Goal: Use online tool/utility: Utilize a website feature to perform a specific function

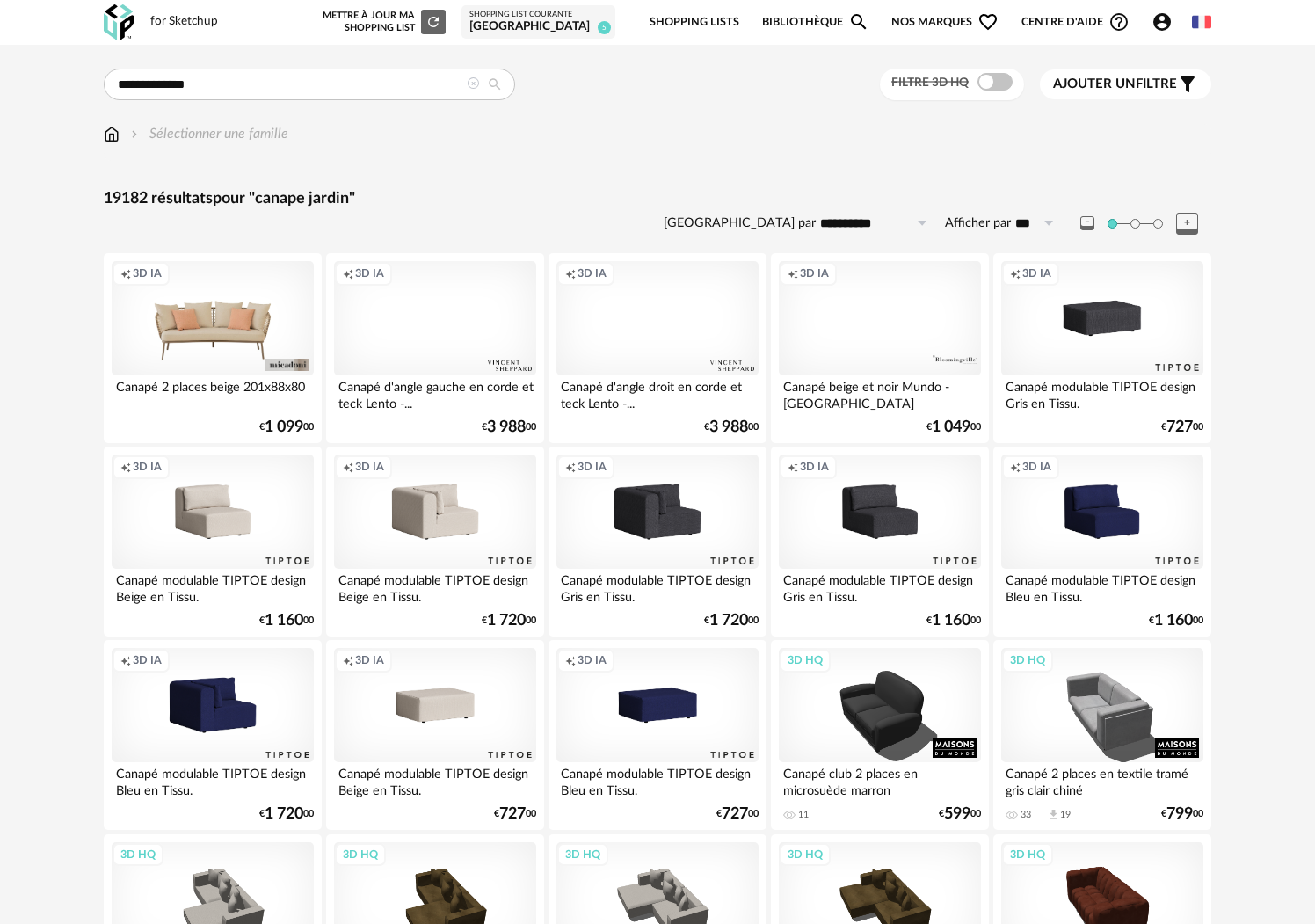
scroll to position [3326, 0]
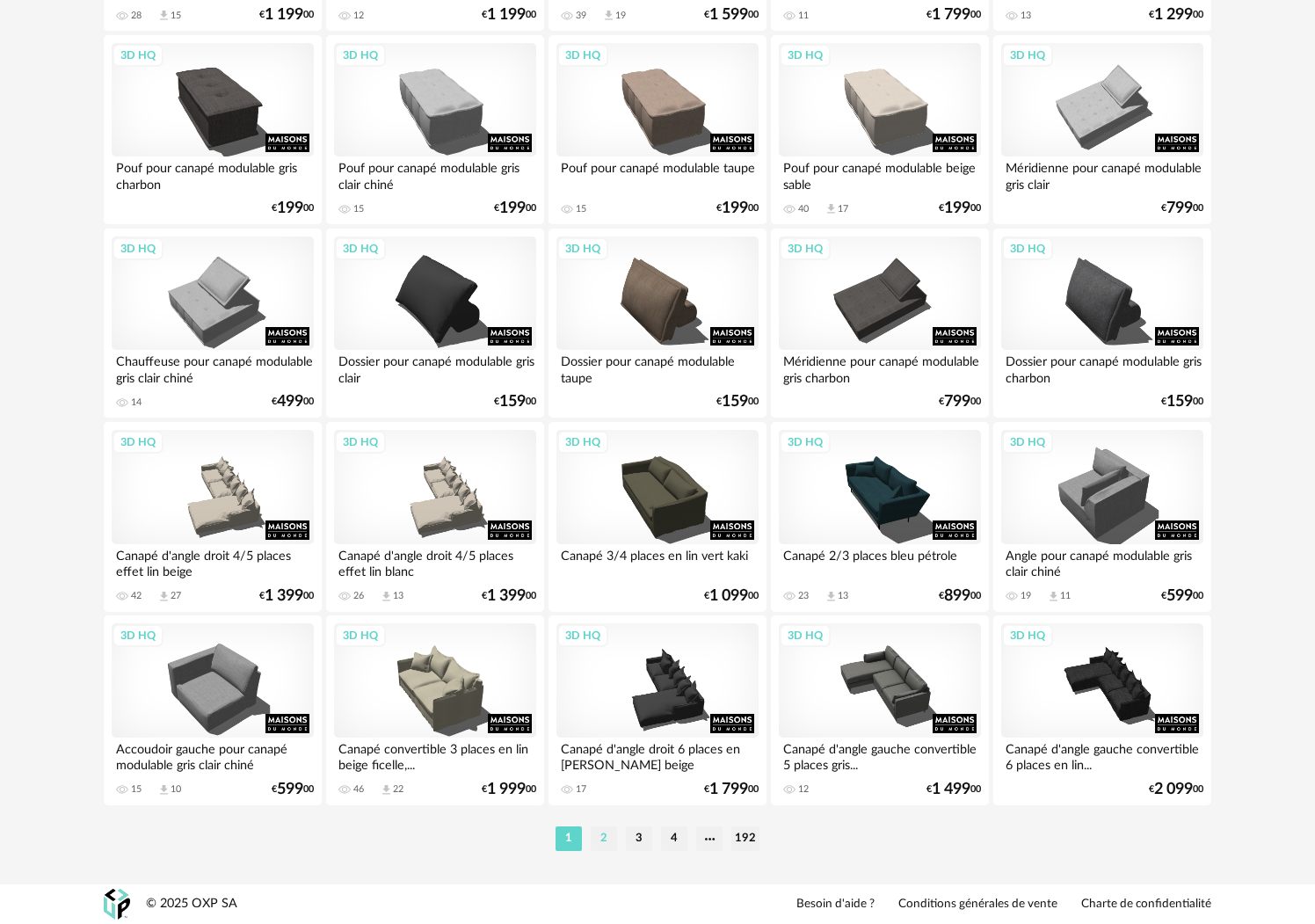
click at [600, 840] on li "2" at bounding box center [604, 838] width 27 height 25
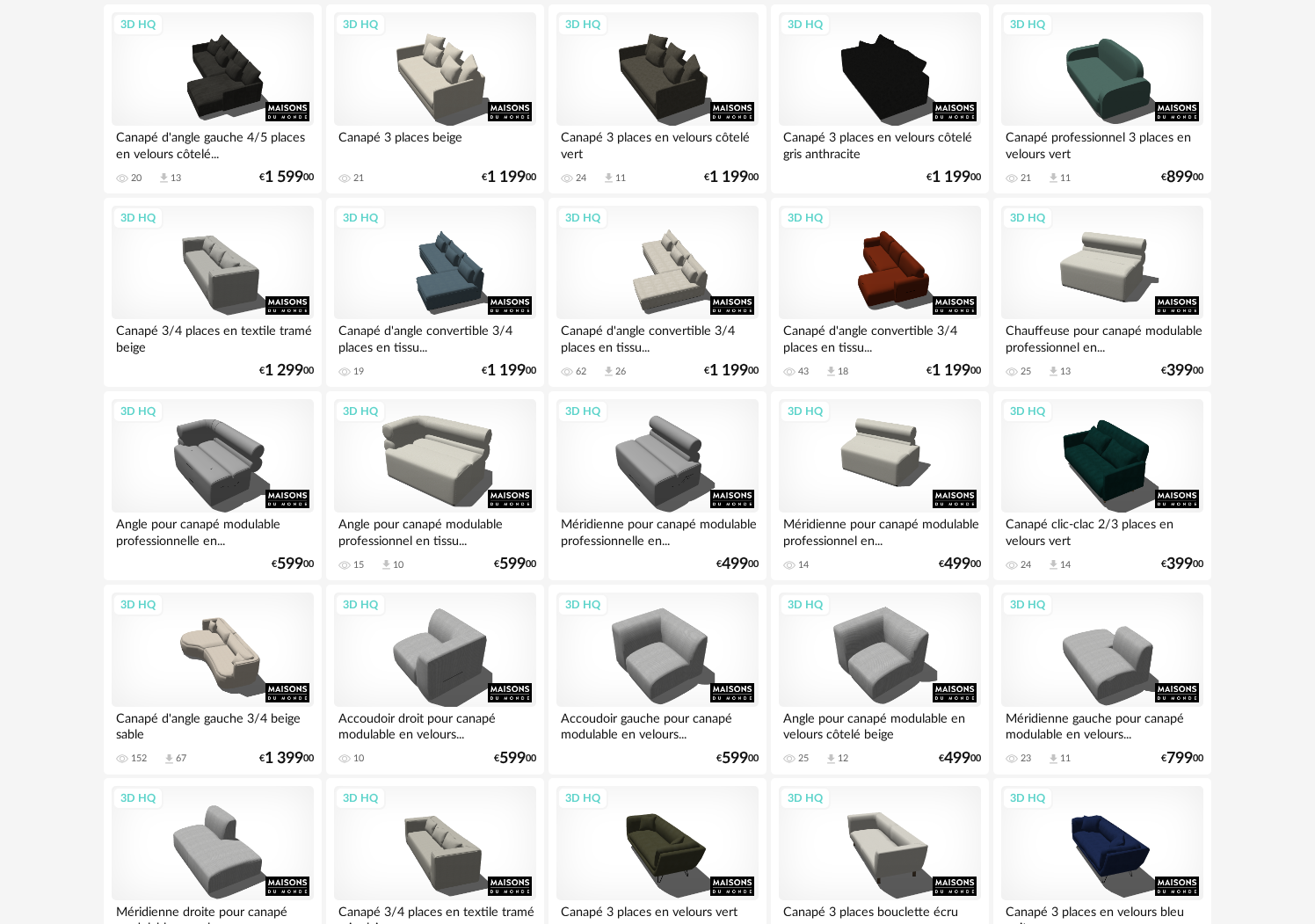
scroll to position [3326, 0]
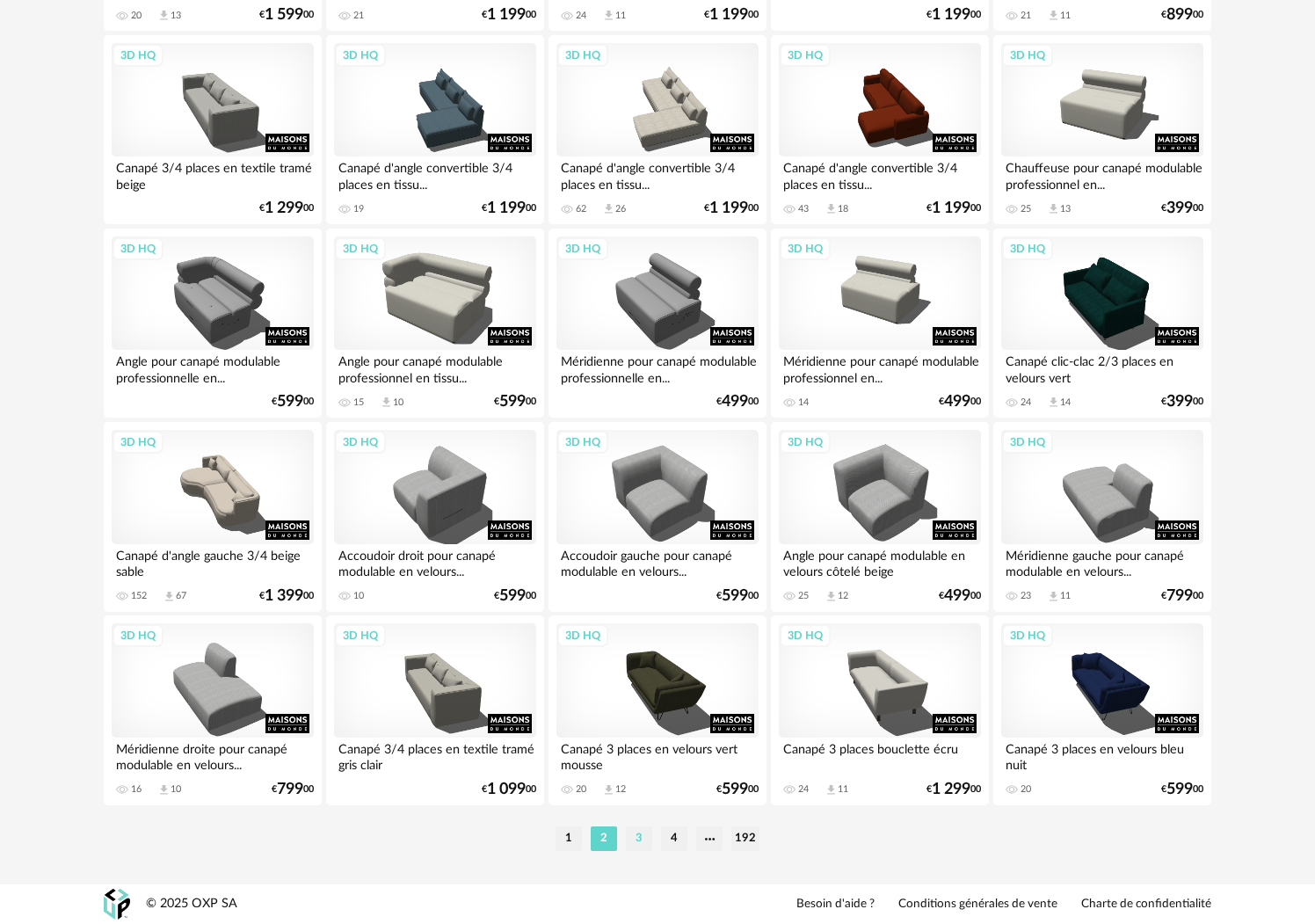
click at [631, 842] on li "3" at bounding box center [639, 838] width 27 height 25
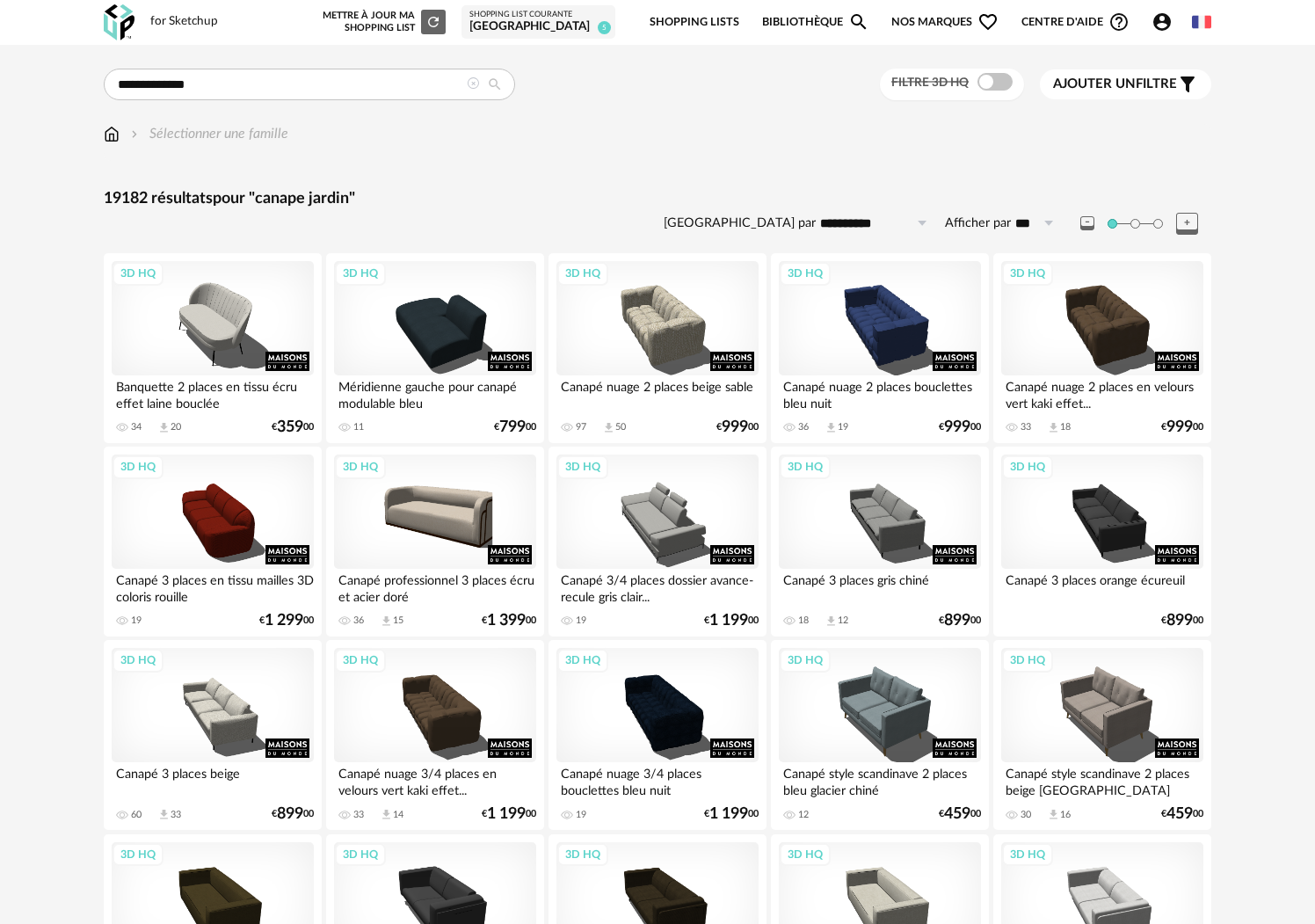
click at [1101, 83] on span "Ajouter un" at bounding box center [1094, 84] width 82 height 13
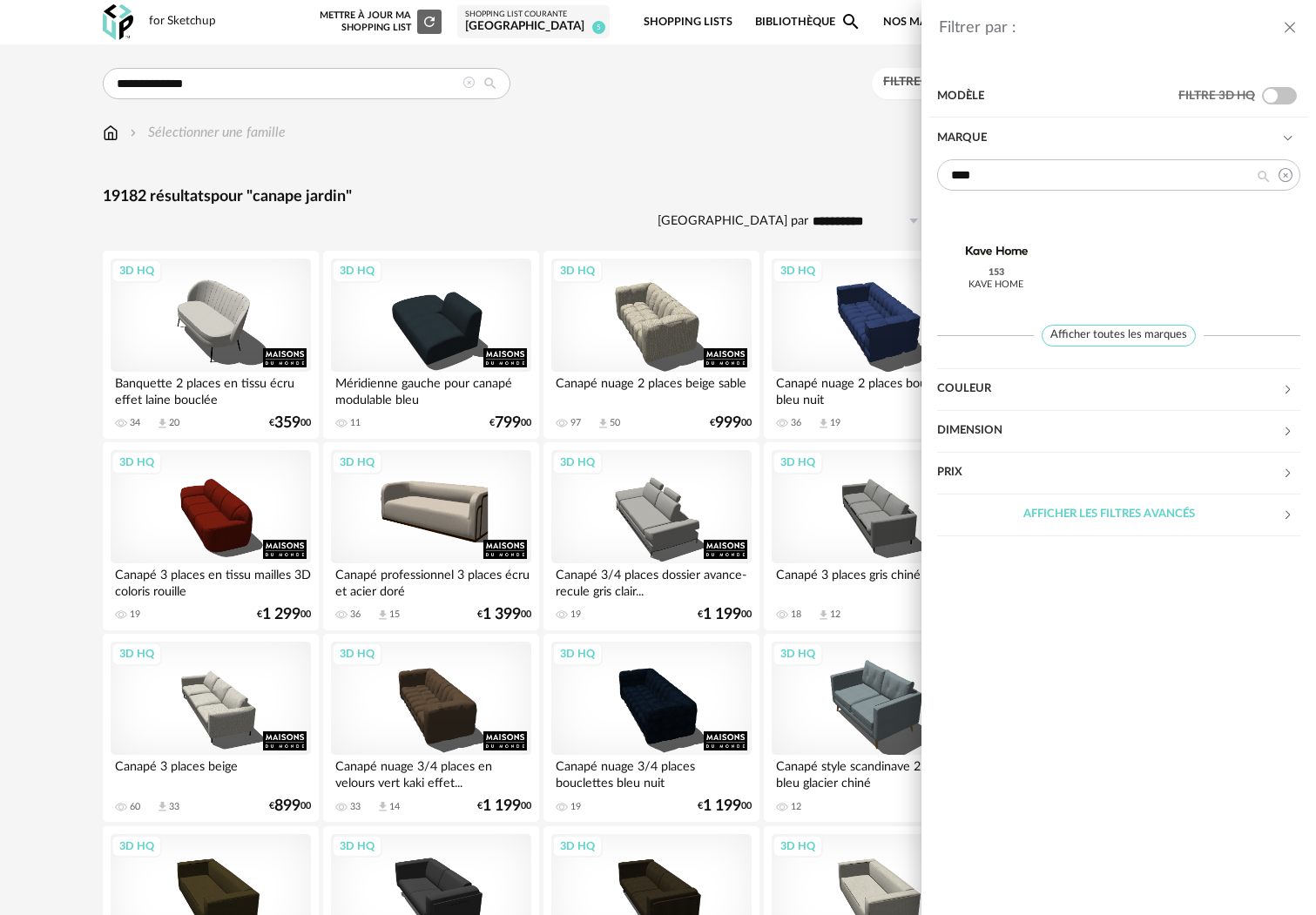
click at [1284, 173] on icon at bounding box center [1285, 175] width 22 height 31
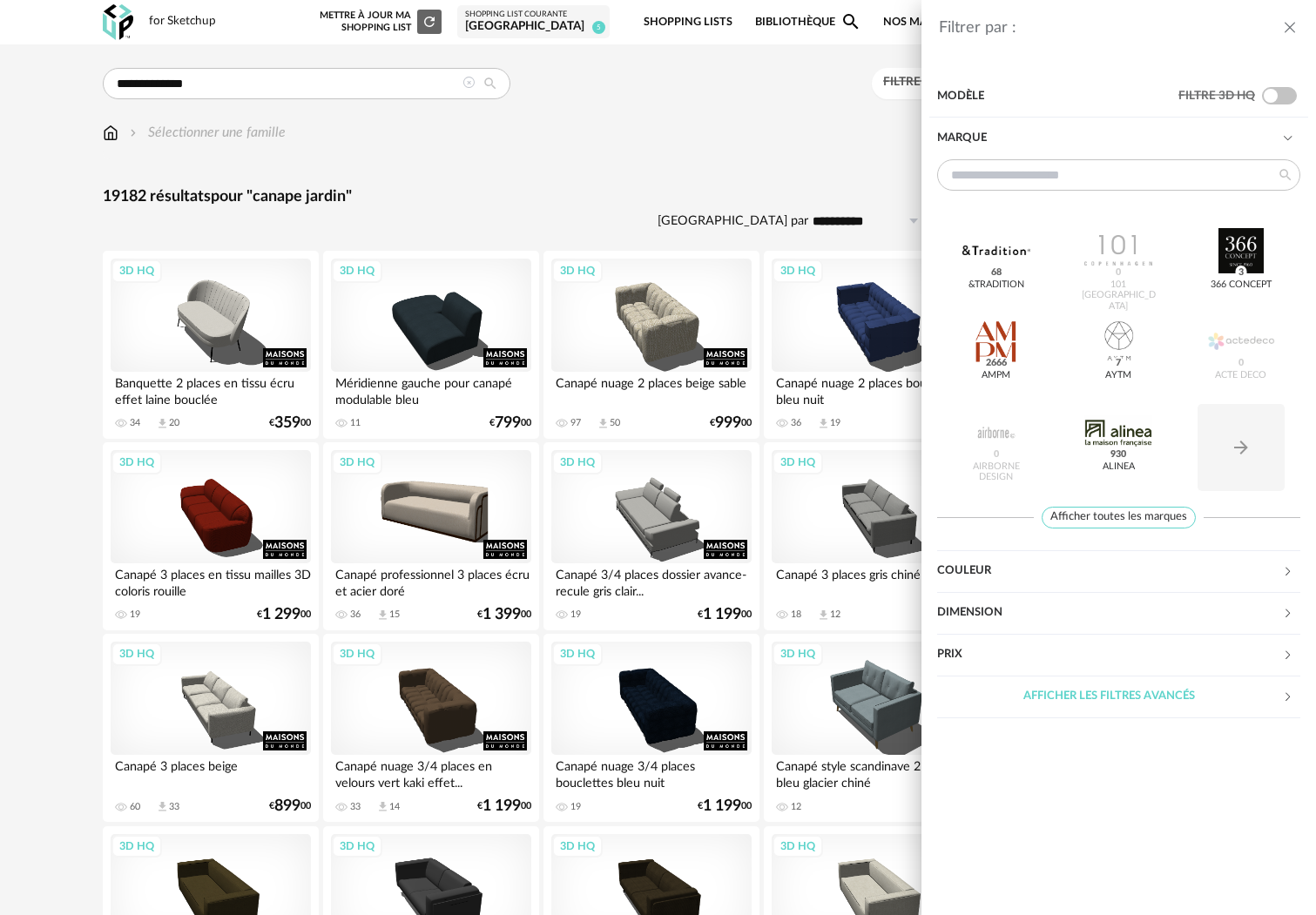
click at [1287, 36] on icon "close drawer" at bounding box center [1289, 27] width 17 height 17
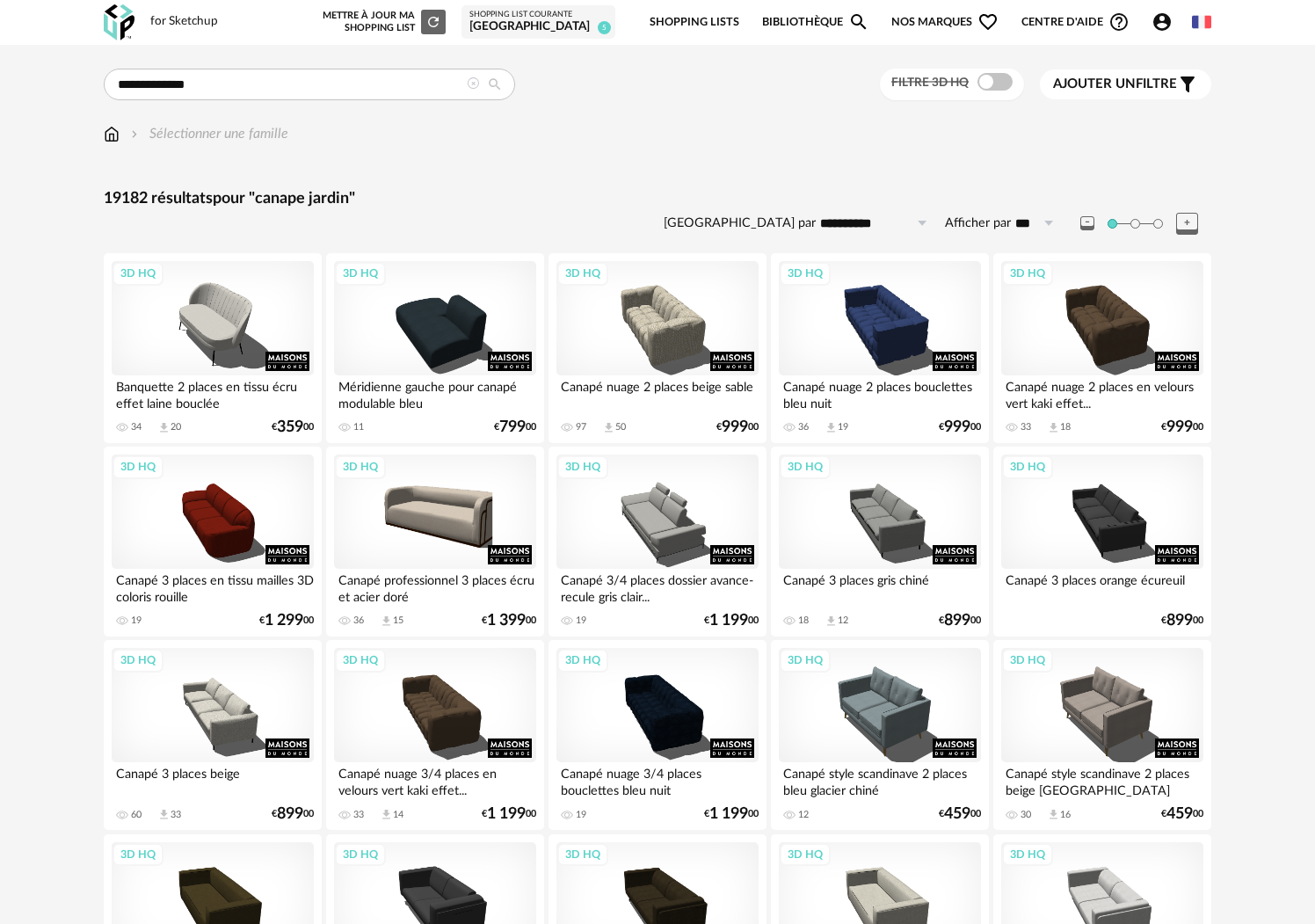
click at [115, 138] on img at bounding box center [111, 134] width 16 height 20
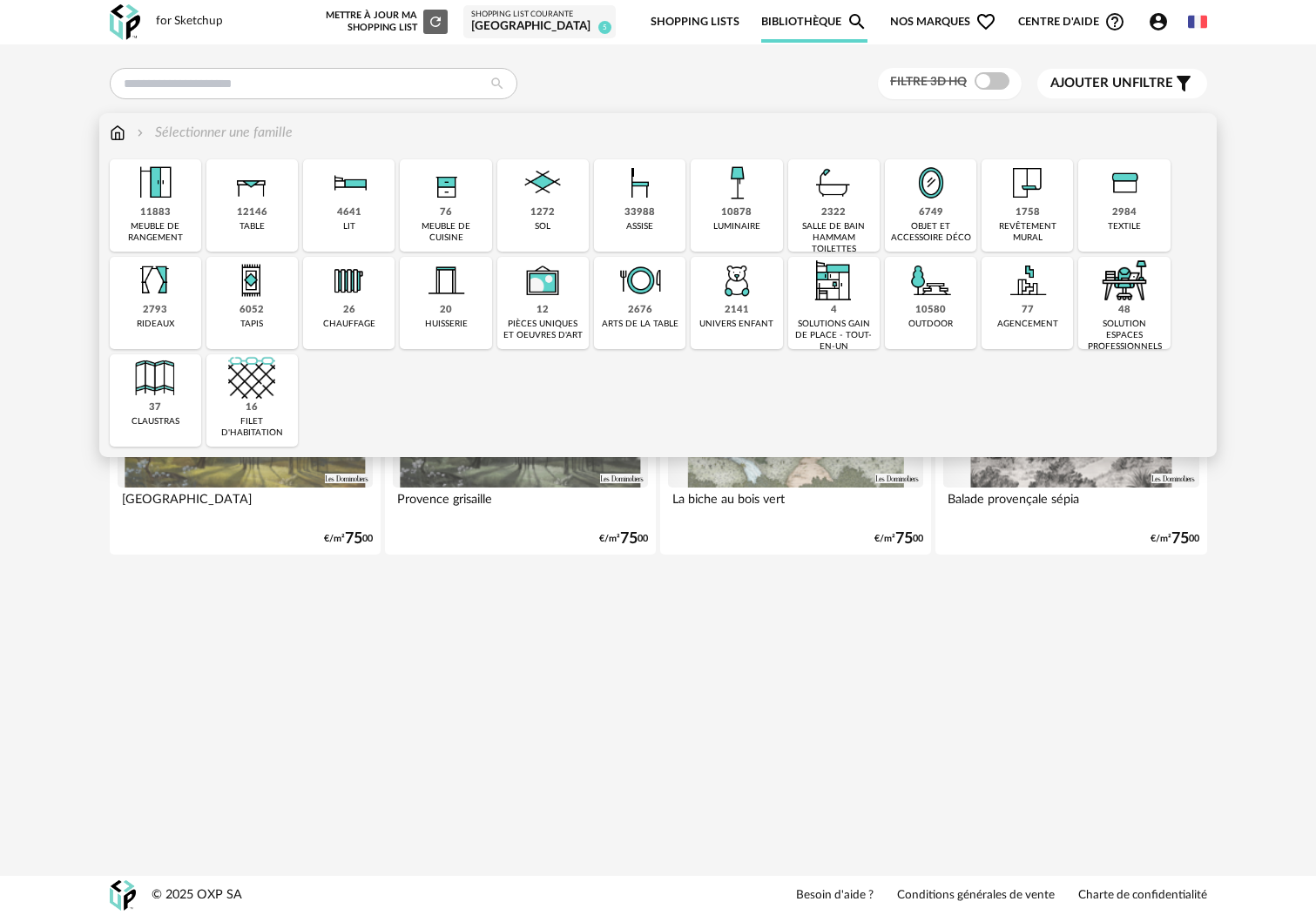
click at [902, 296] on div "10580 outdoor" at bounding box center [930, 303] width 91 height 92
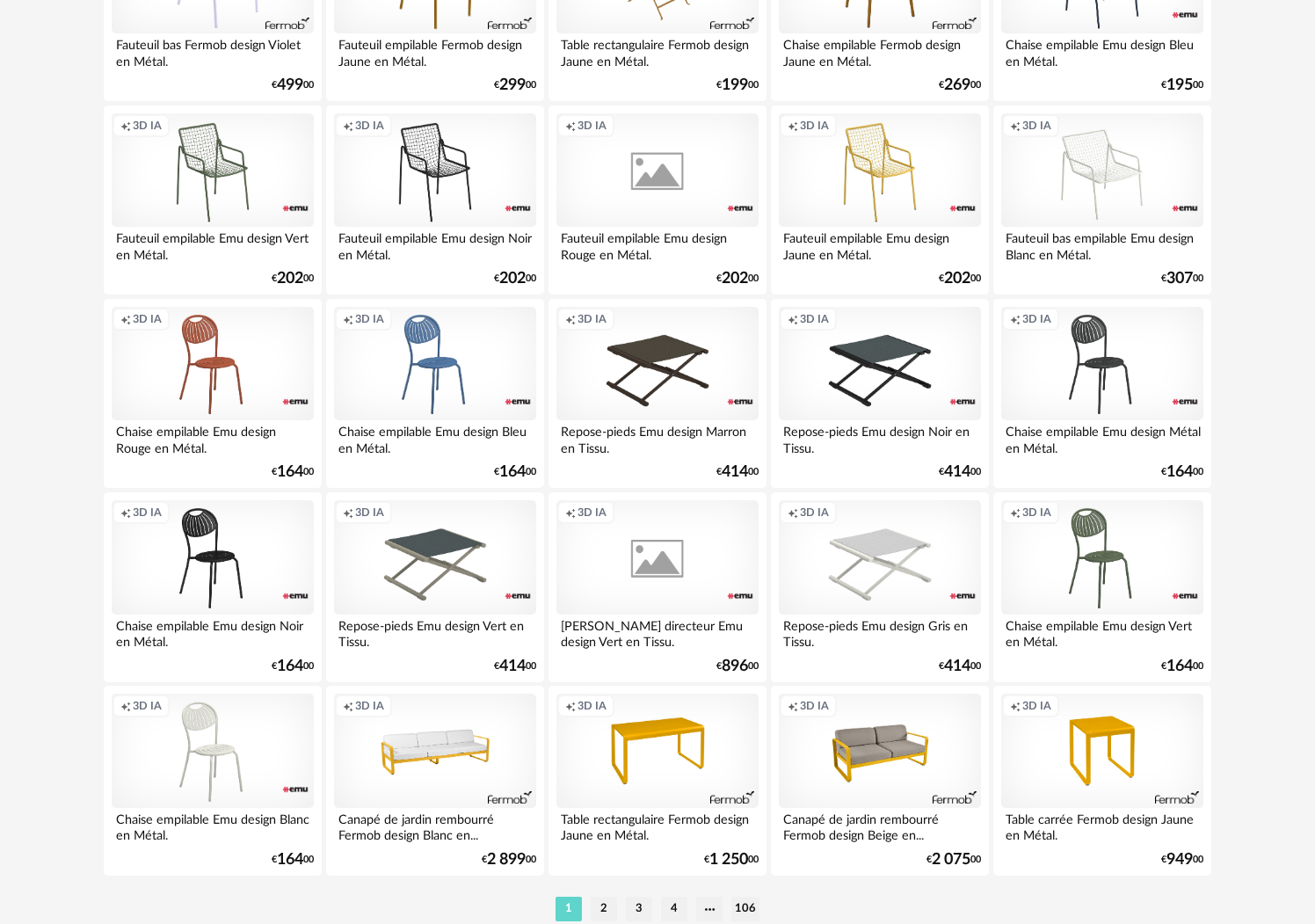
scroll to position [3326, 0]
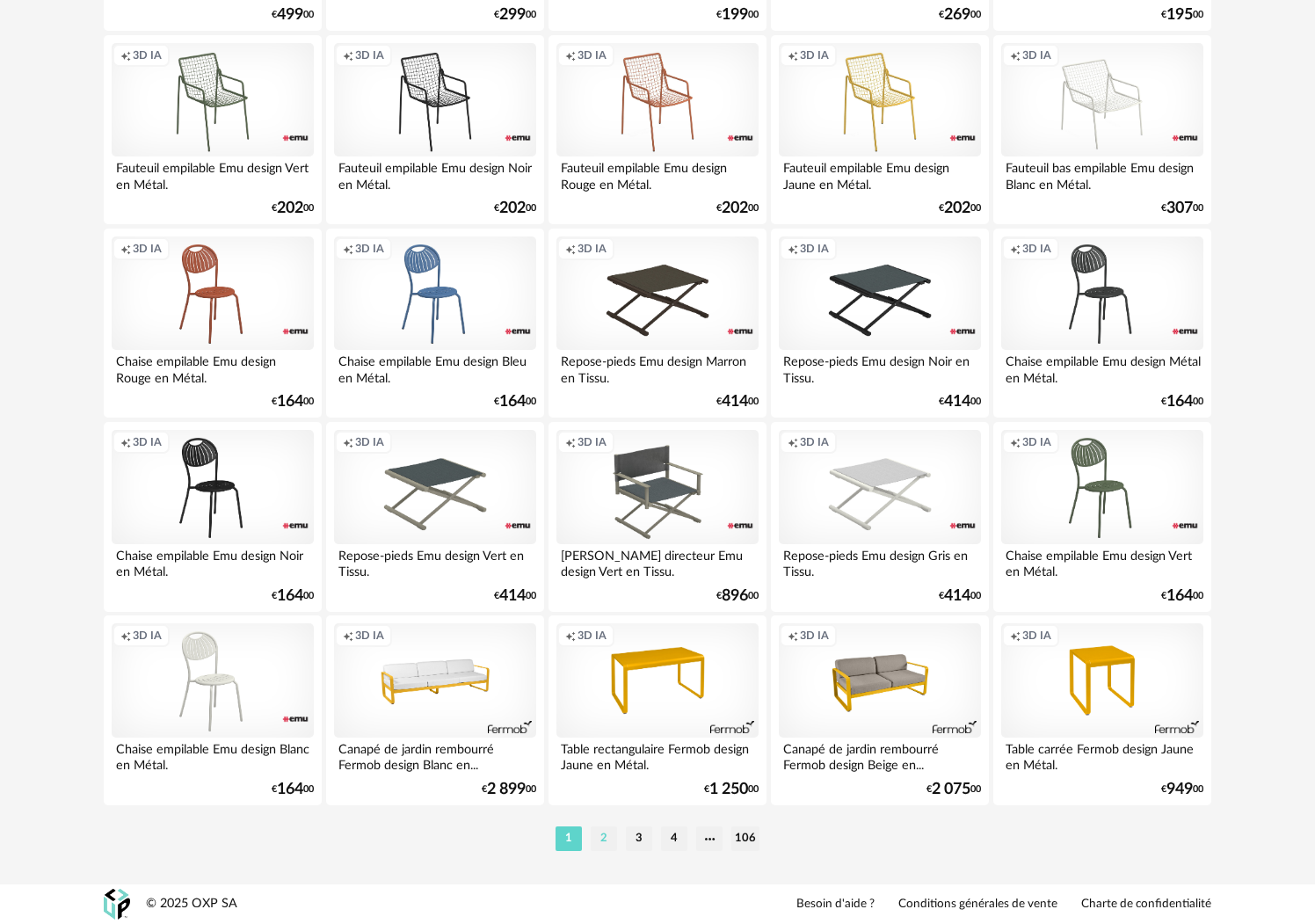
click at [599, 844] on li "2" at bounding box center [604, 838] width 27 height 25
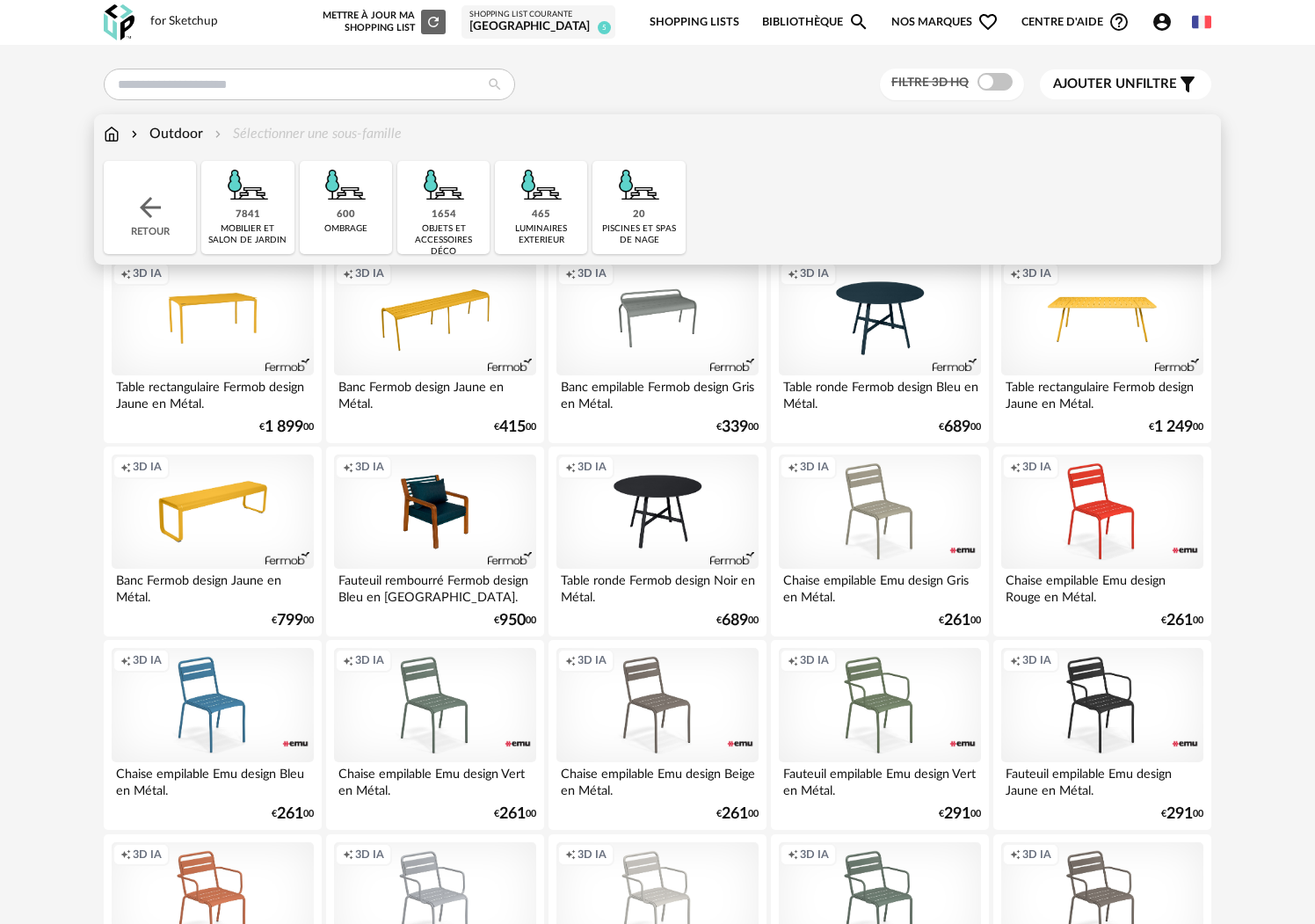
click at [238, 231] on div "mobilier et salon de jardin" at bounding box center [247, 234] width 82 height 23
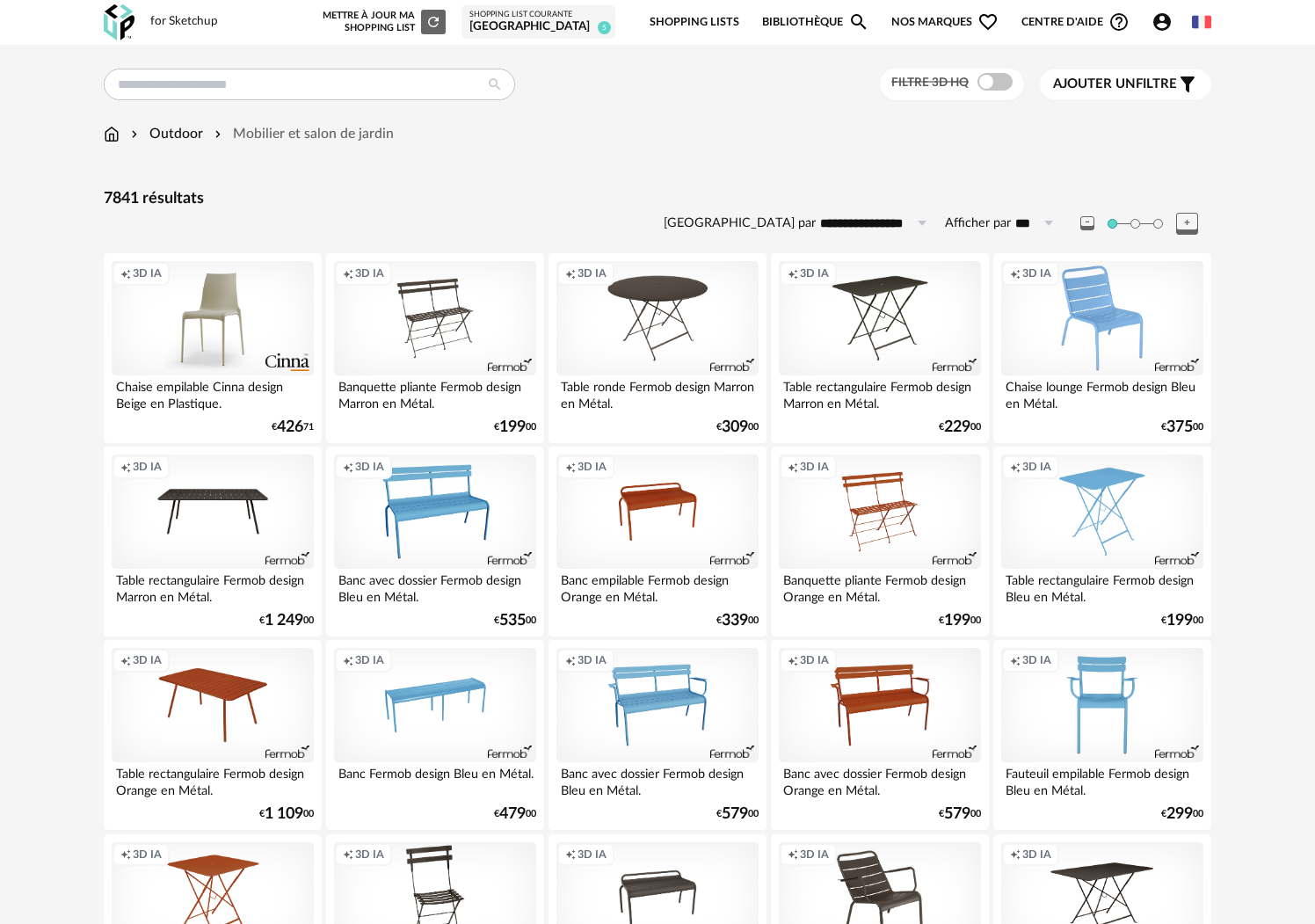
click at [1129, 79] on span "Ajouter un" at bounding box center [1094, 84] width 82 height 13
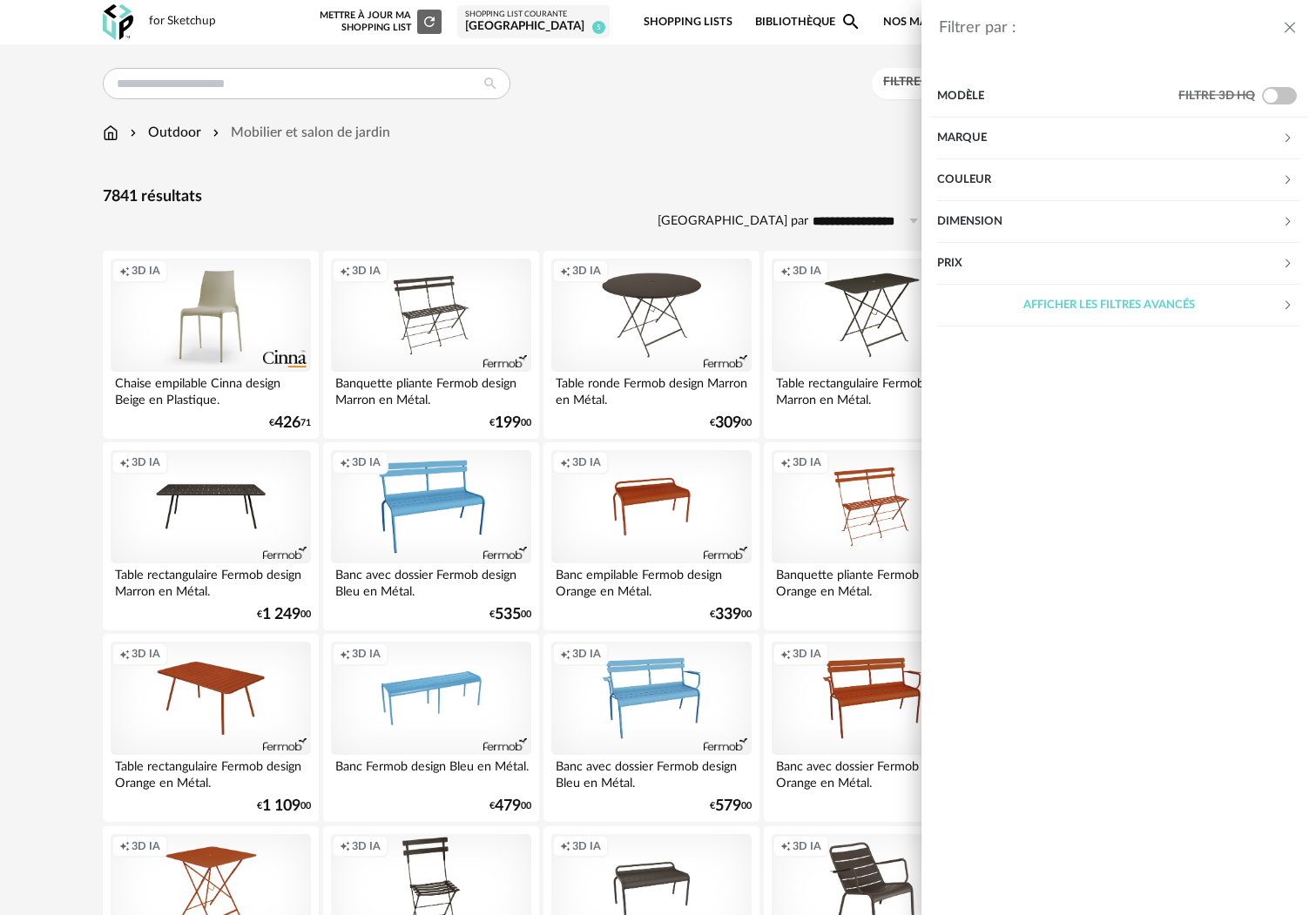
click at [1072, 143] on div "Marque" at bounding box center [1108, 139] width 345 height 42
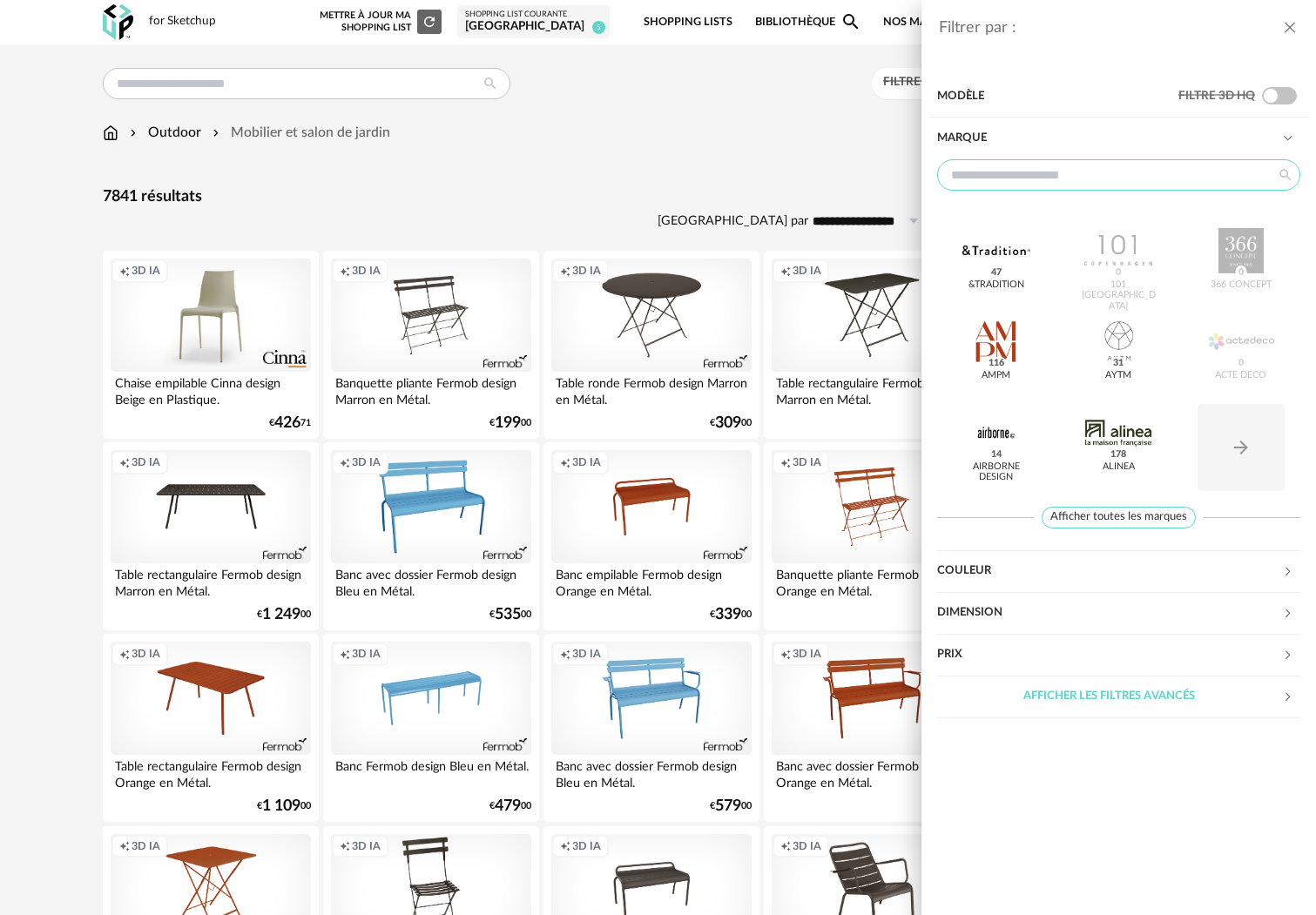
click at [1054, 174] on input "text" at bounding box center [1118, 175] width 363 height 31
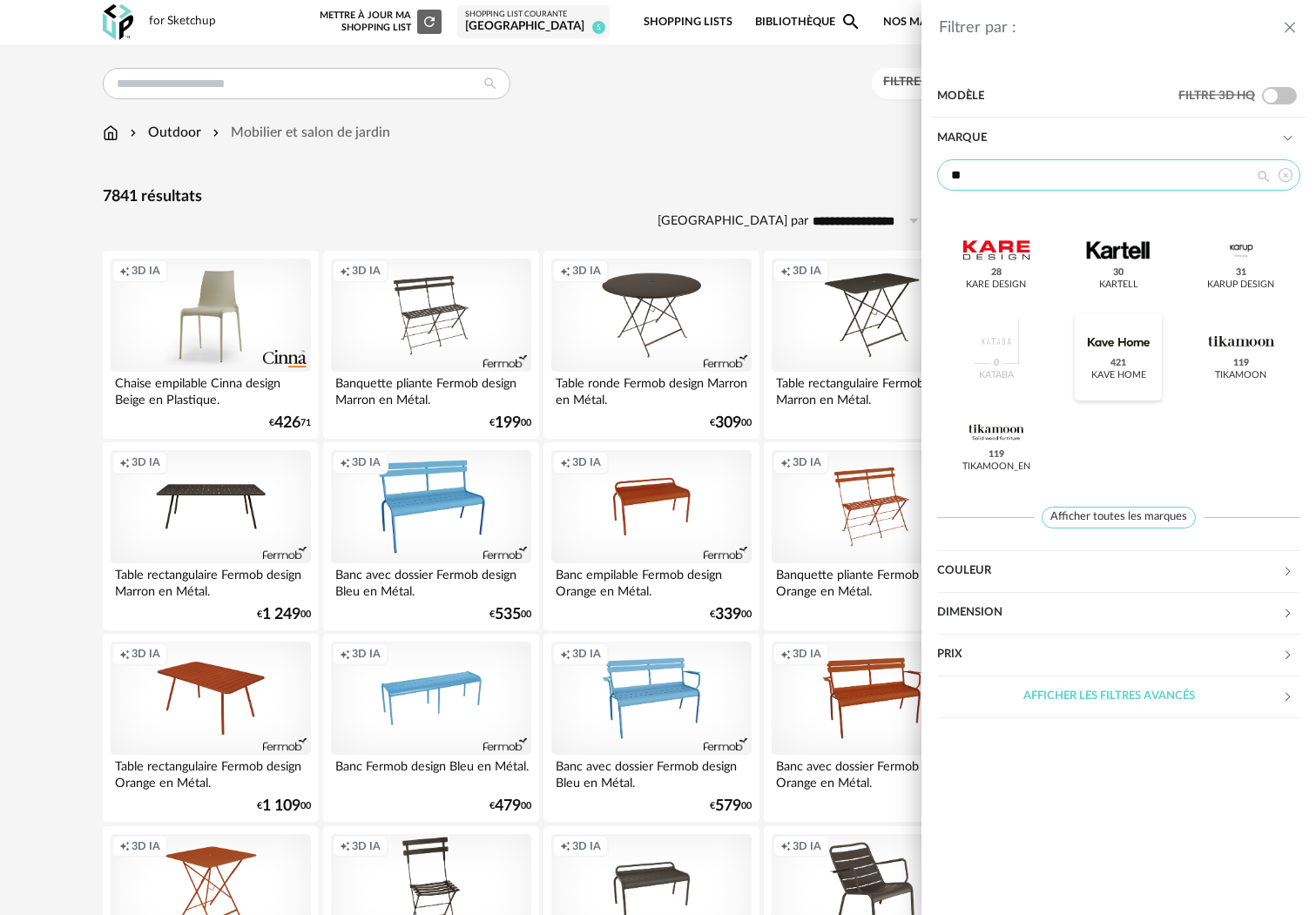
type input "**"
click at [1124, 369] on span "421" at bounding box center [1118, 363] width 22 height 14
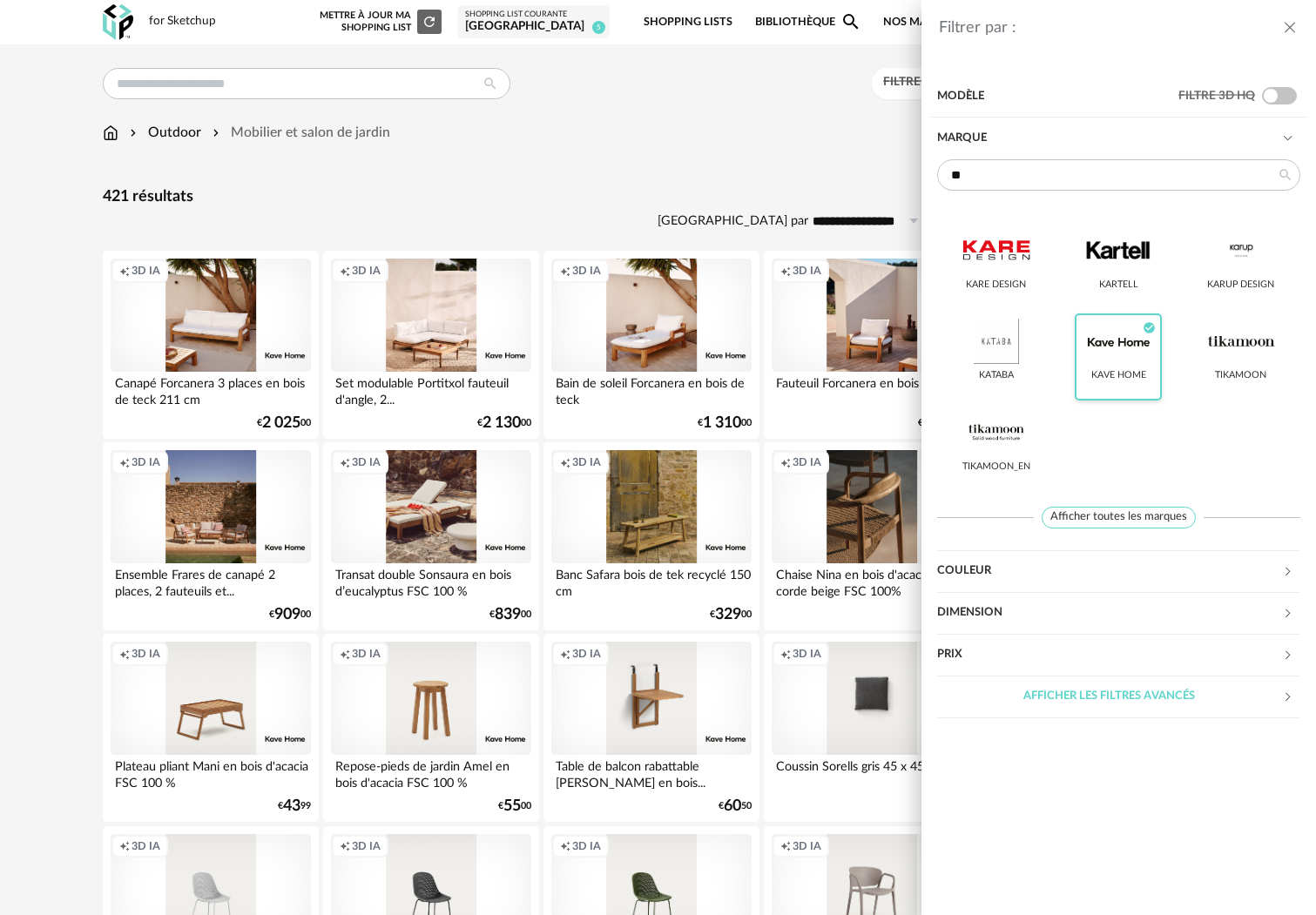
click at [1289, 28] on icon "close drawer" at bounding box center [1289, 27] width 17 height 17
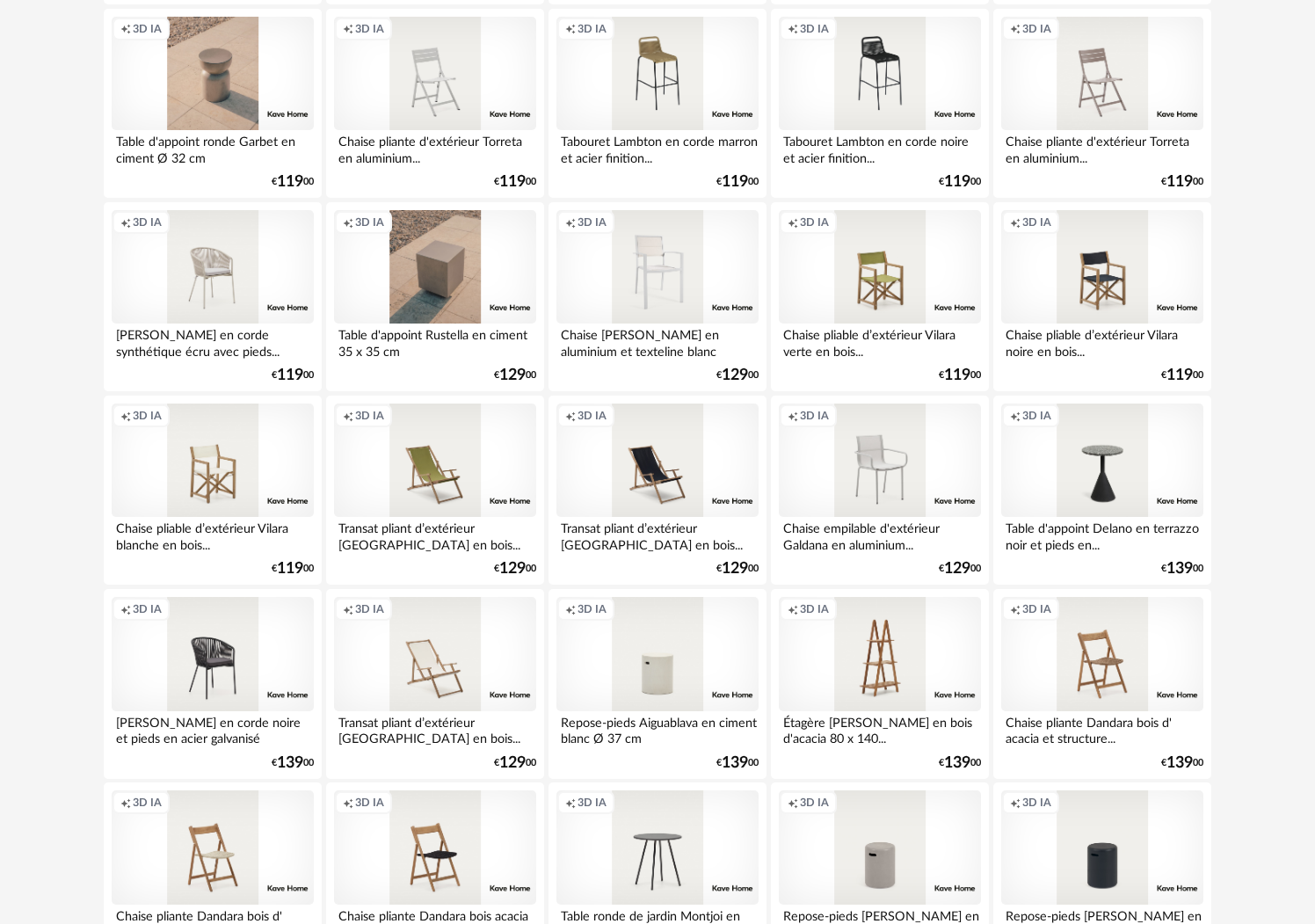
scroll to position [3326, 0]
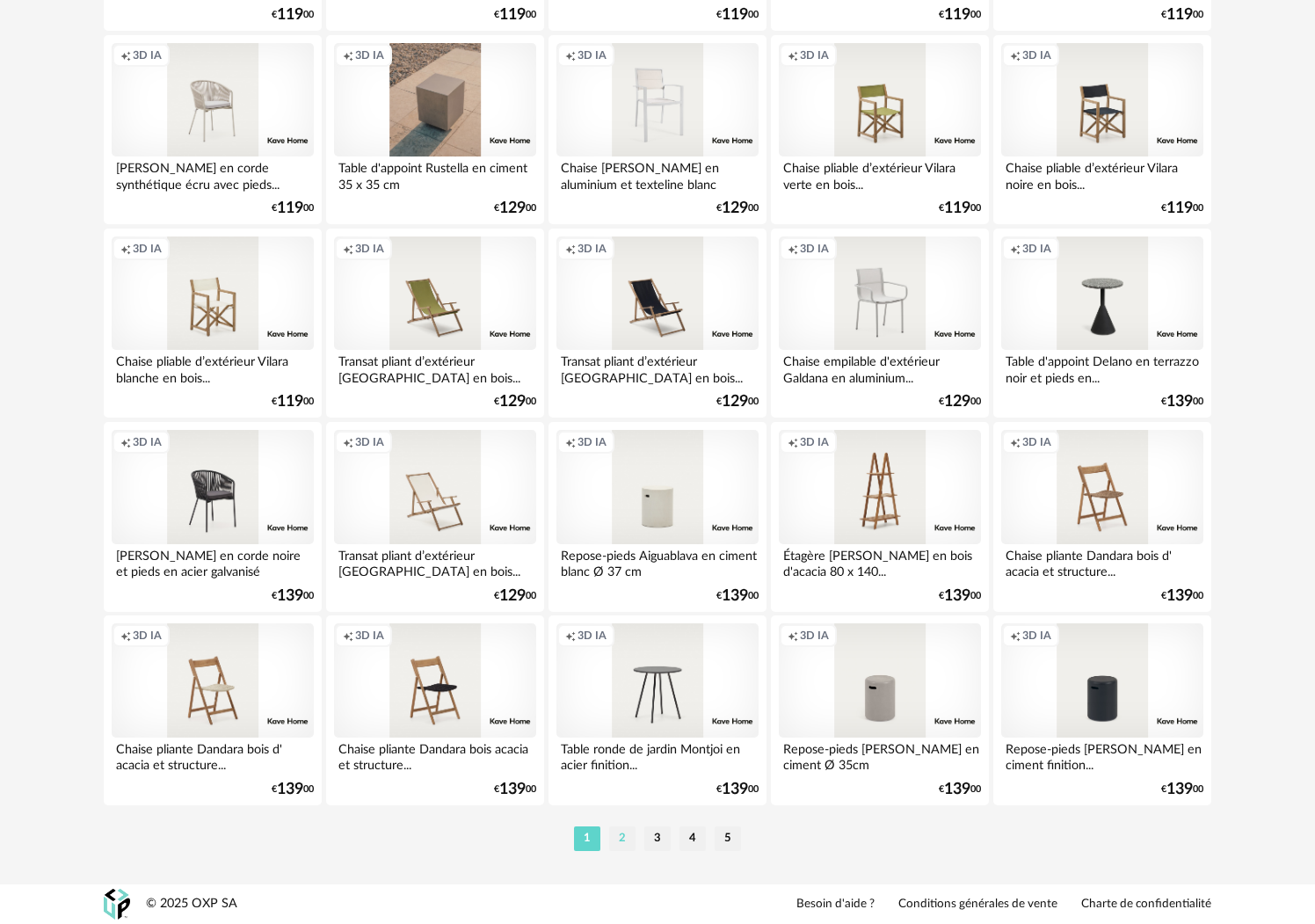
click at [627, 835] on li "2" at bounding box center [622, 838] width 27 height 25
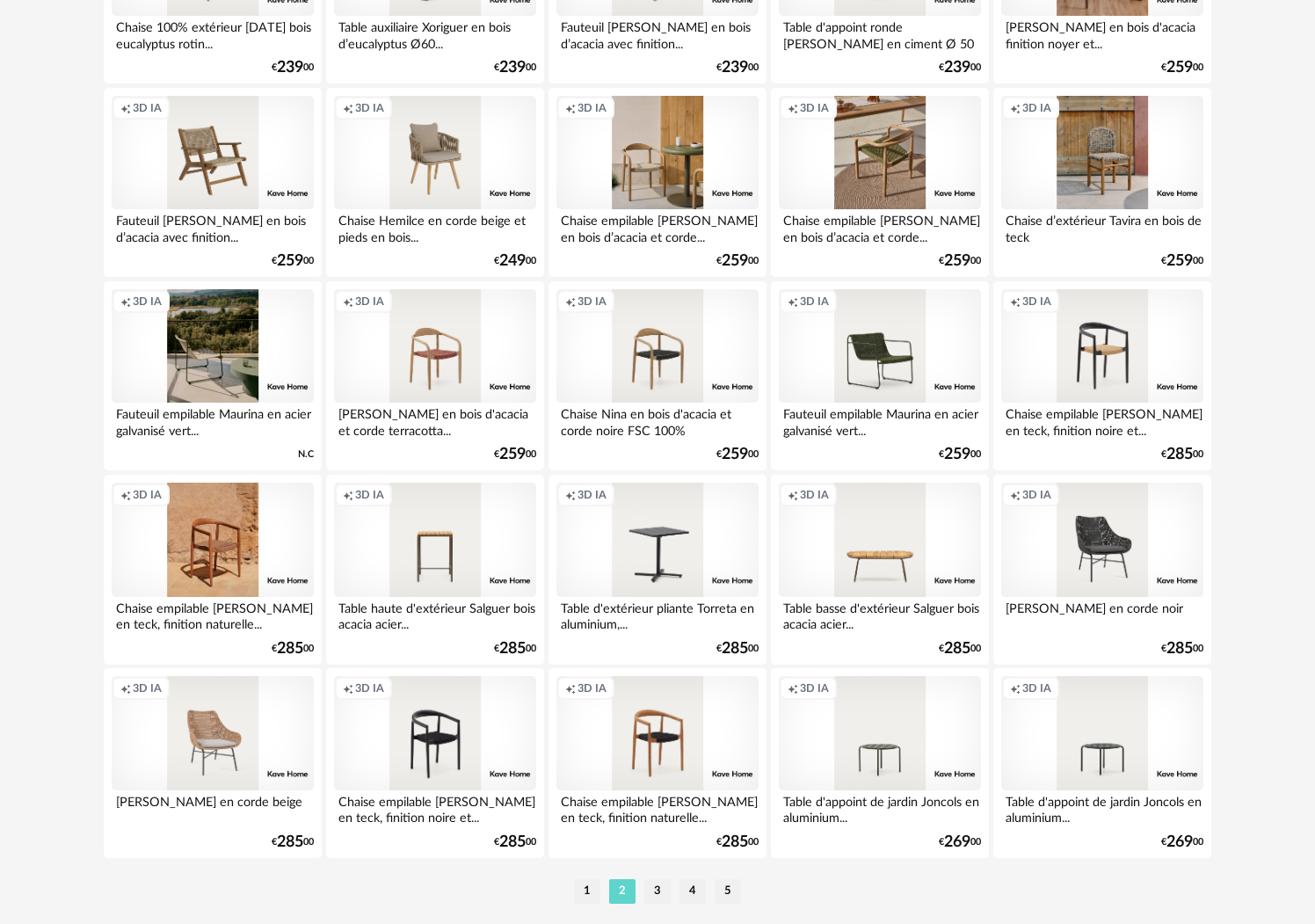
scroll to position [3326, 0]
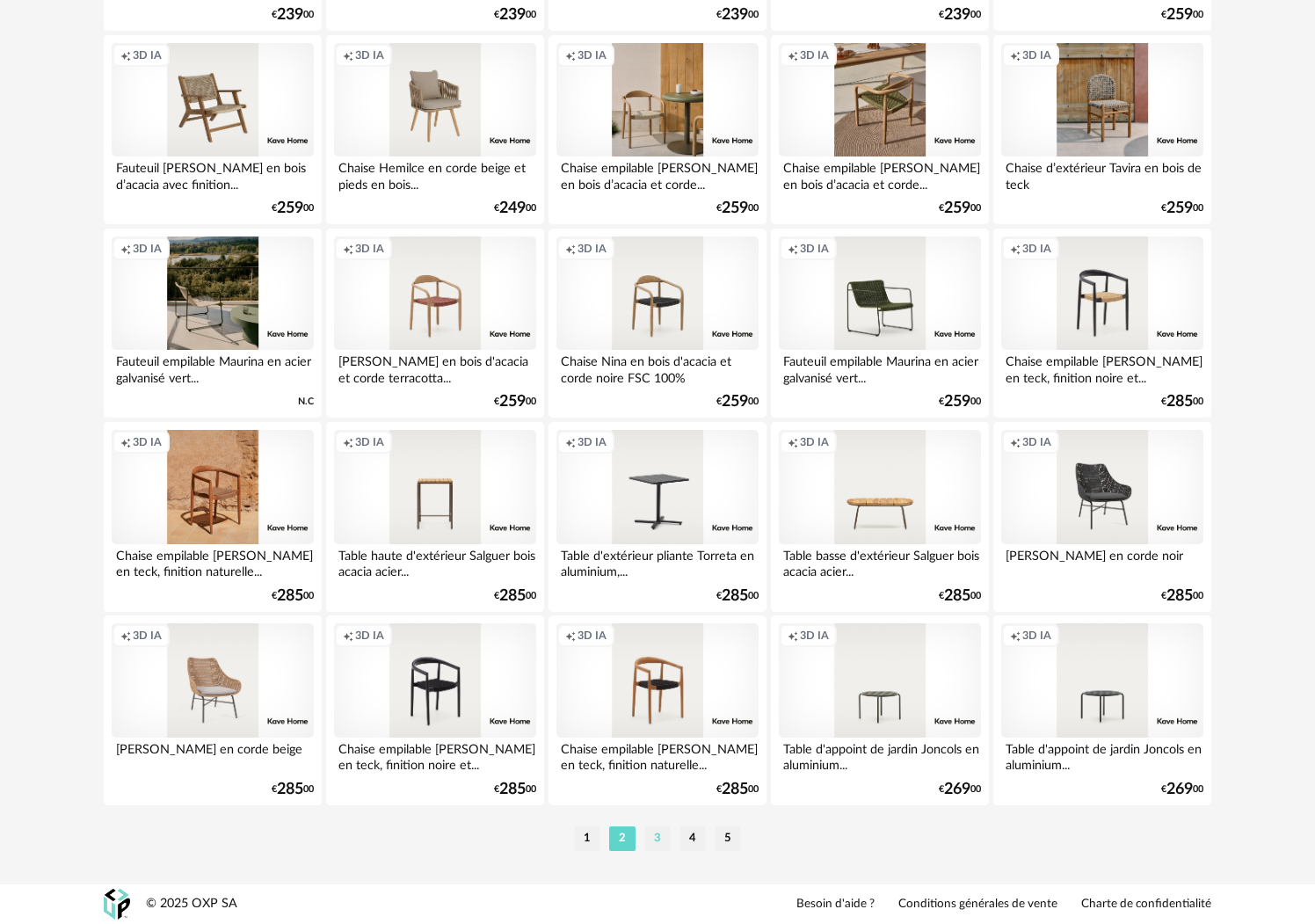
click at [652, 835] on li "3" at bounding box center [658, 838] width 27 height 25
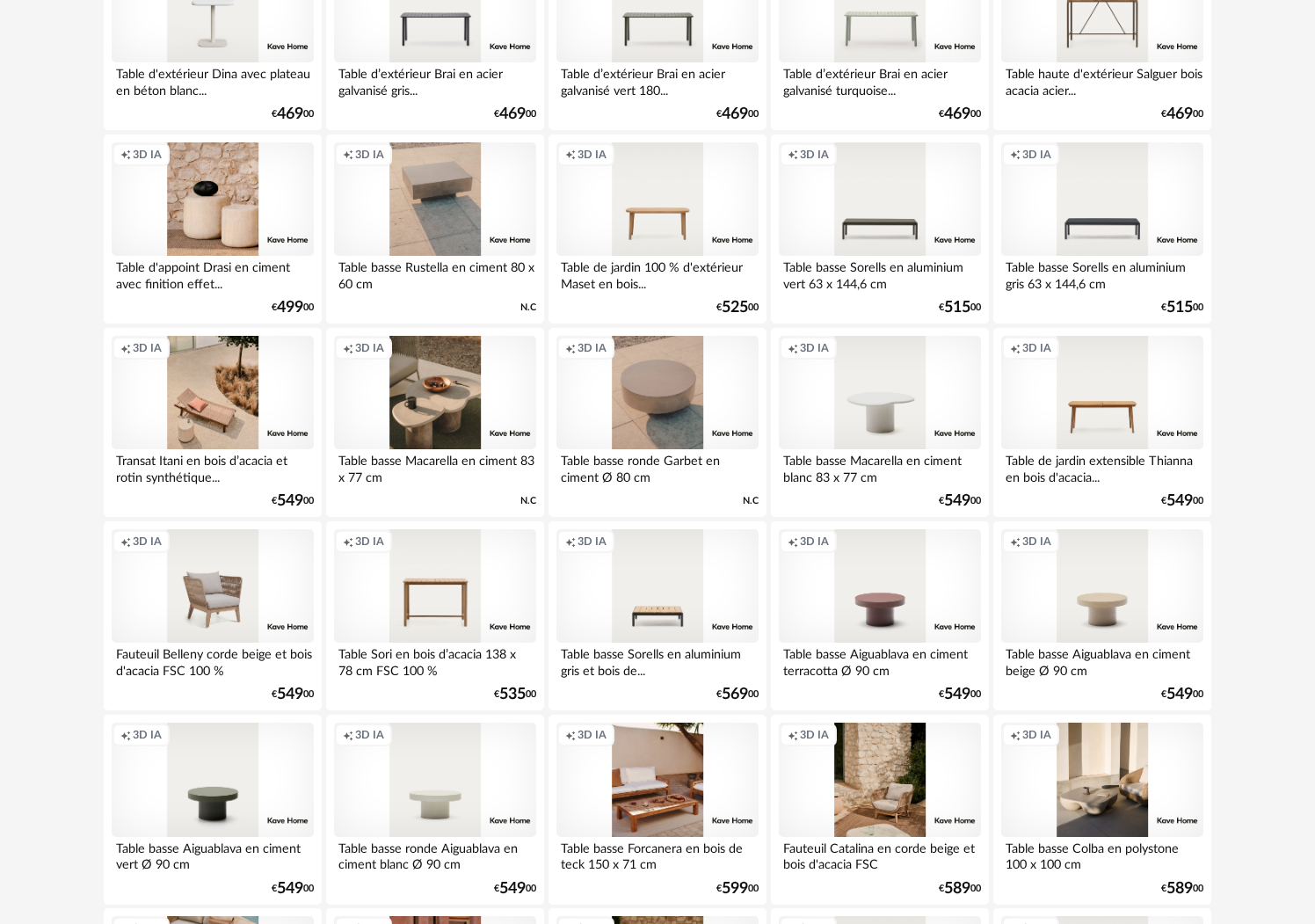
scroll to position [3326, 0]
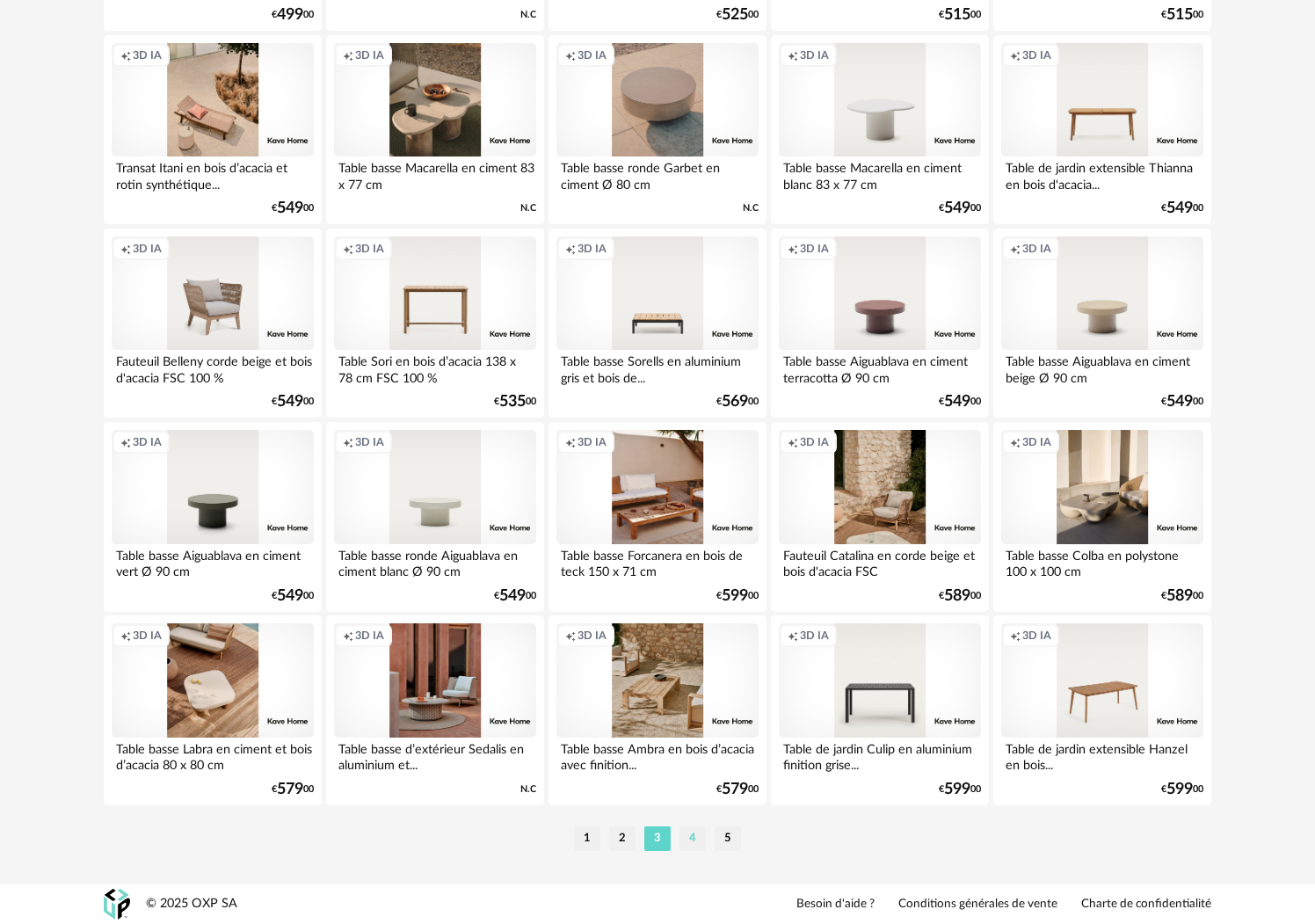
click at [687, 835] on li "4" at bounding box center [693, 838] width 27 height 25
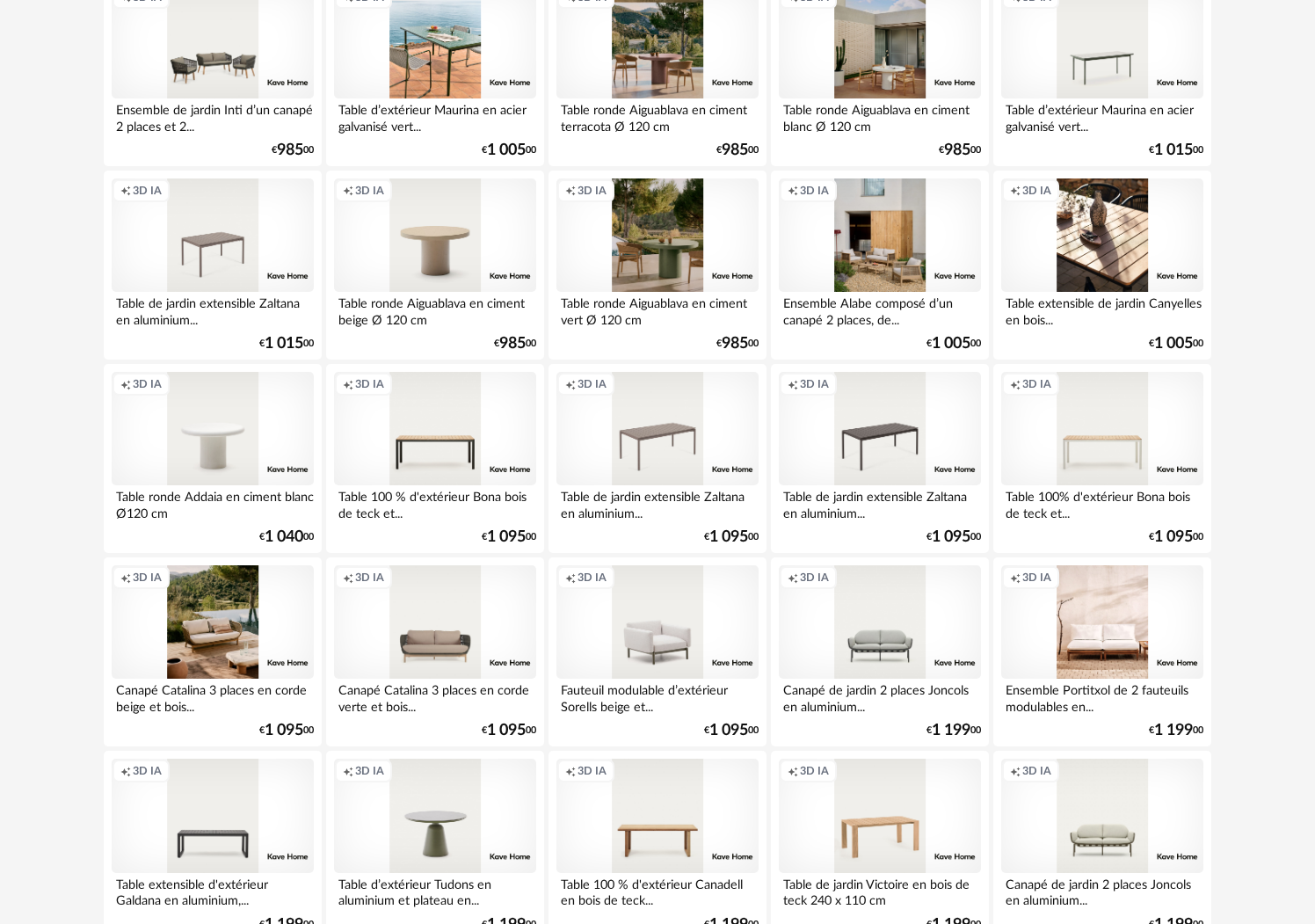
scroll to position [3066, 0]
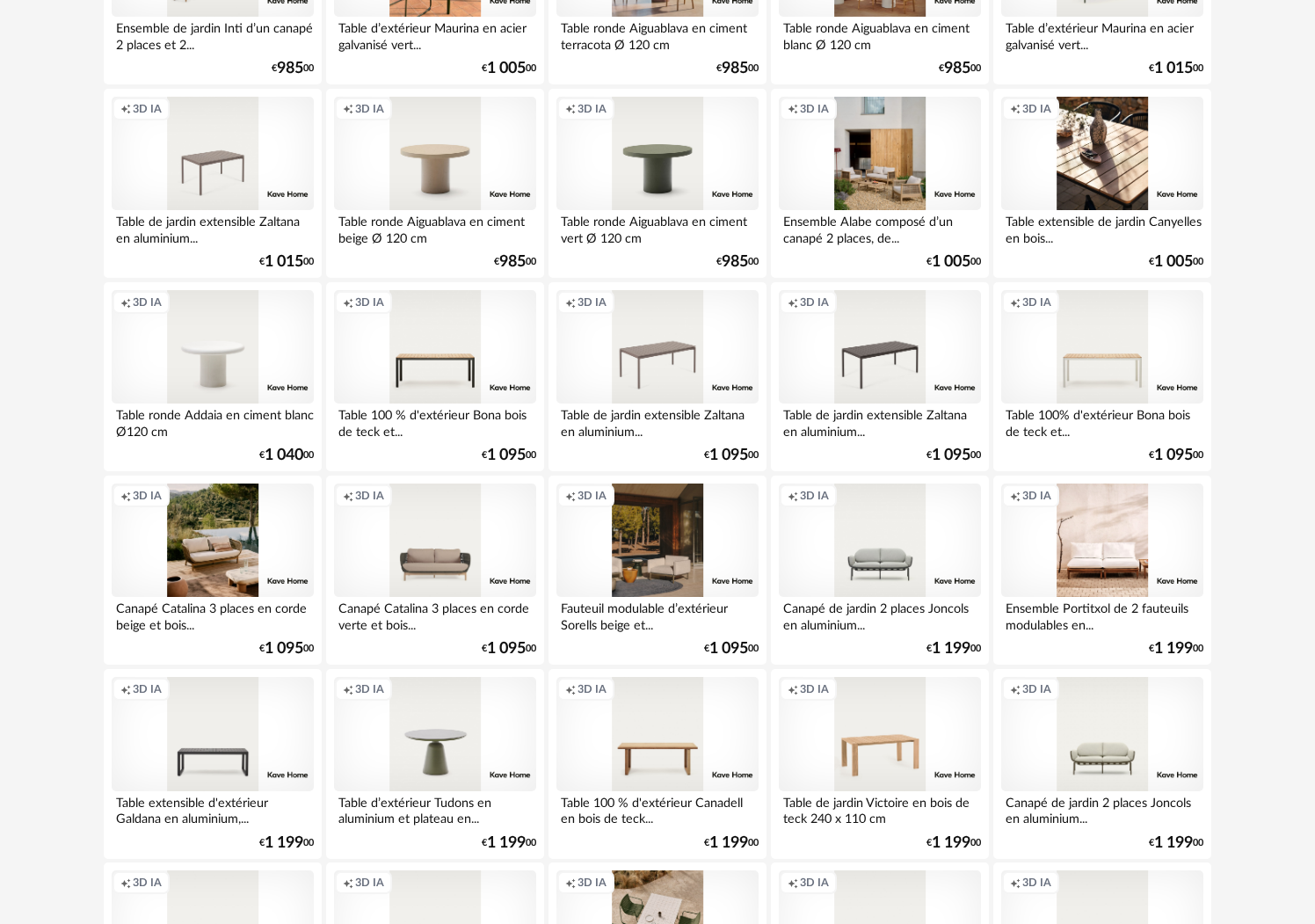
click at [661, 587] on div "Creation icon 3D IA" at bounding box center [658, 541] width 202 height 114
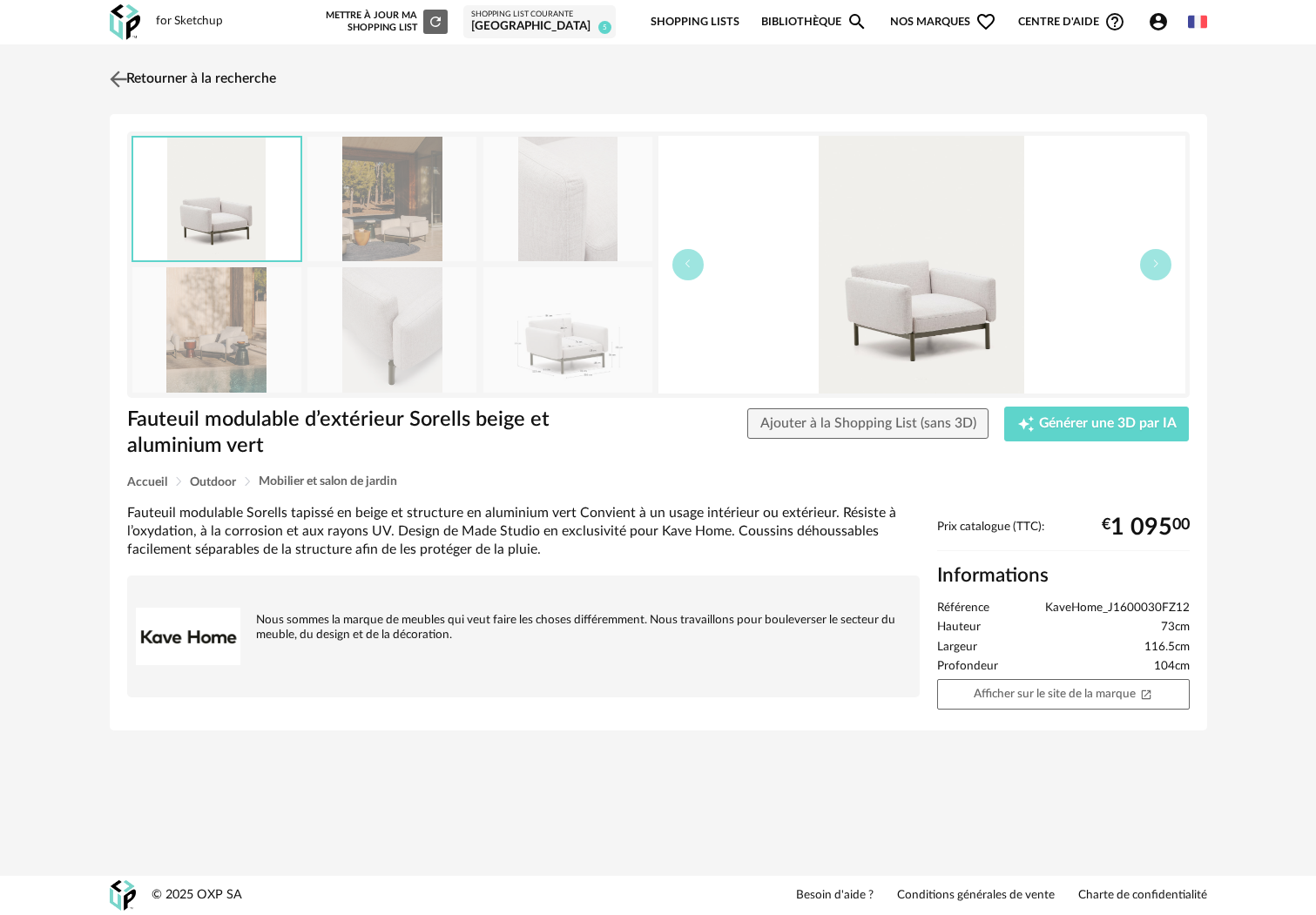
click at [123, 75] on img at bounding box center [118, 79] width 26 height 26
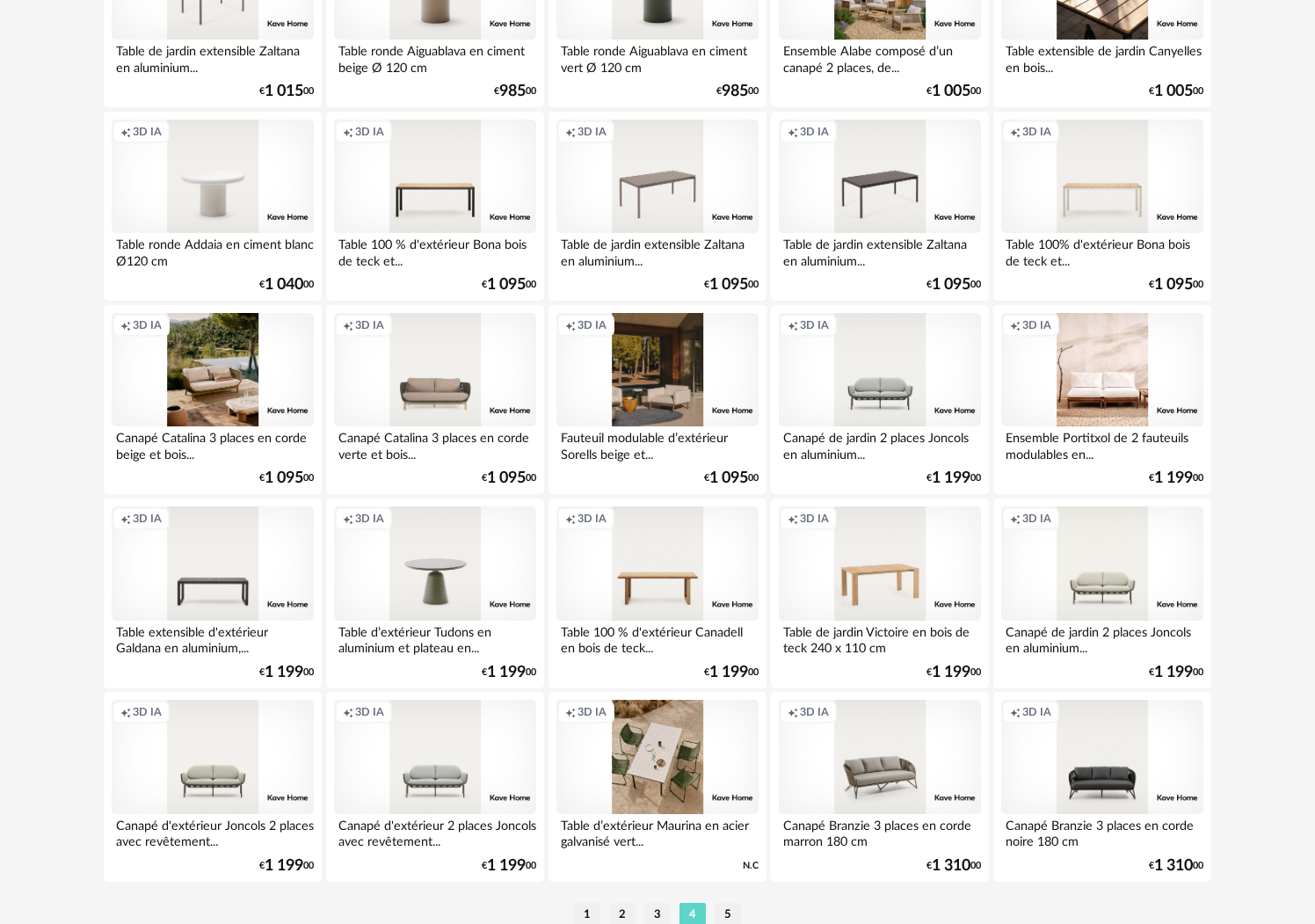
scroll to position [3326, 0]
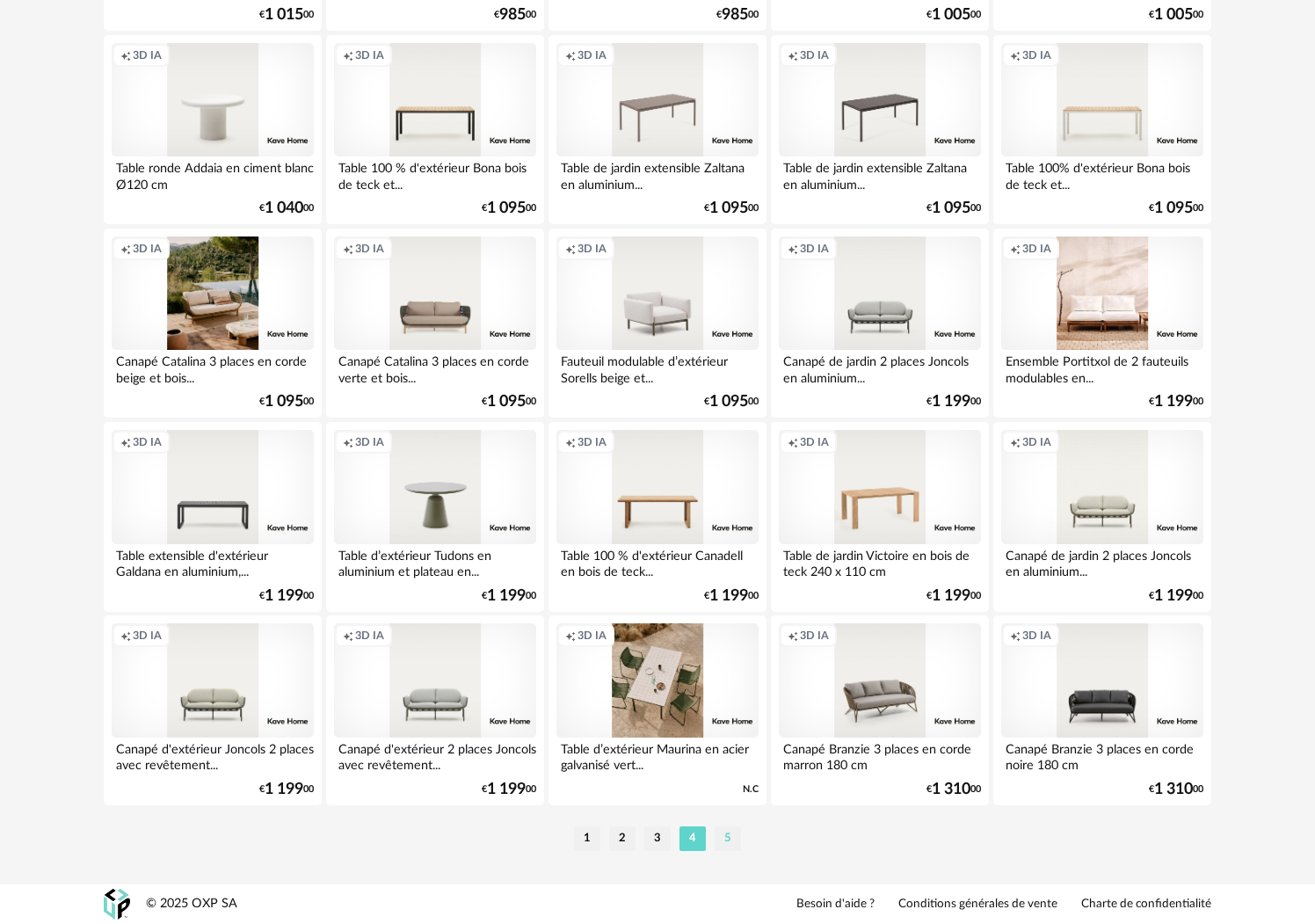
click at [728, 834] on li "5" at bounding box center [728, 838] width 27 height 25
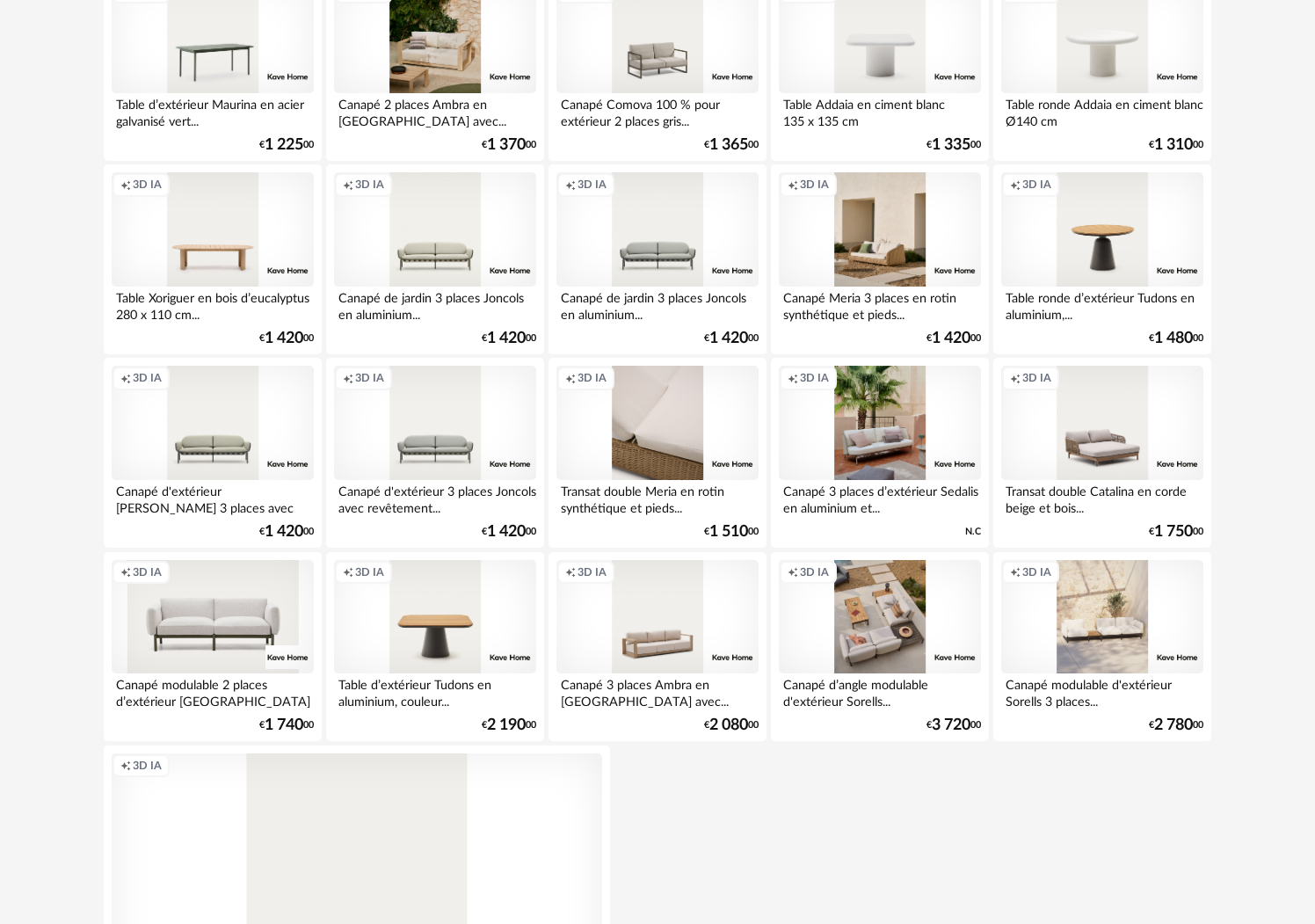
scroll to position [294, 0]
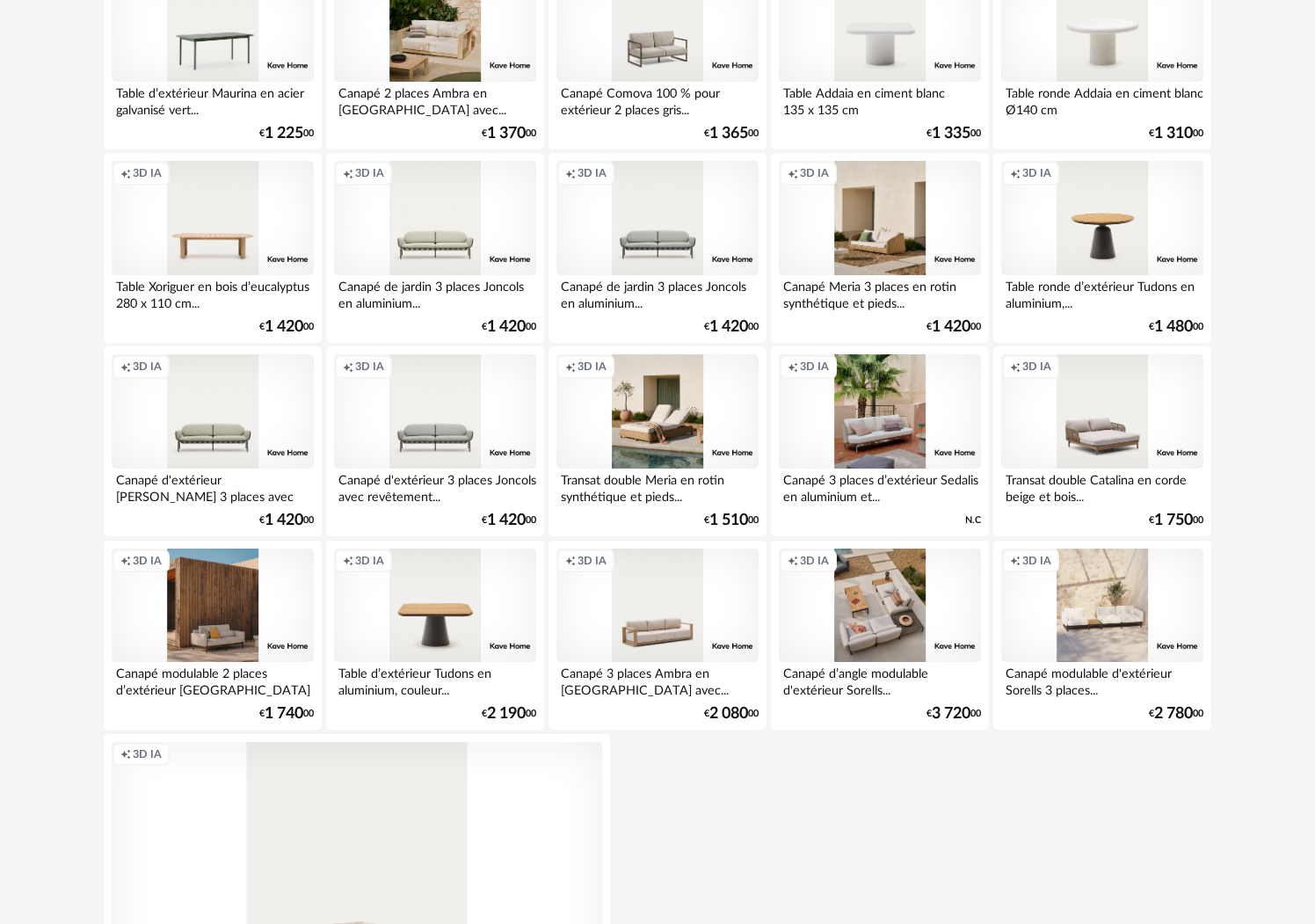
click at [285, 630] on div "Creation icon 3D IA" at bounding box center [212, 606] width 202 height 114
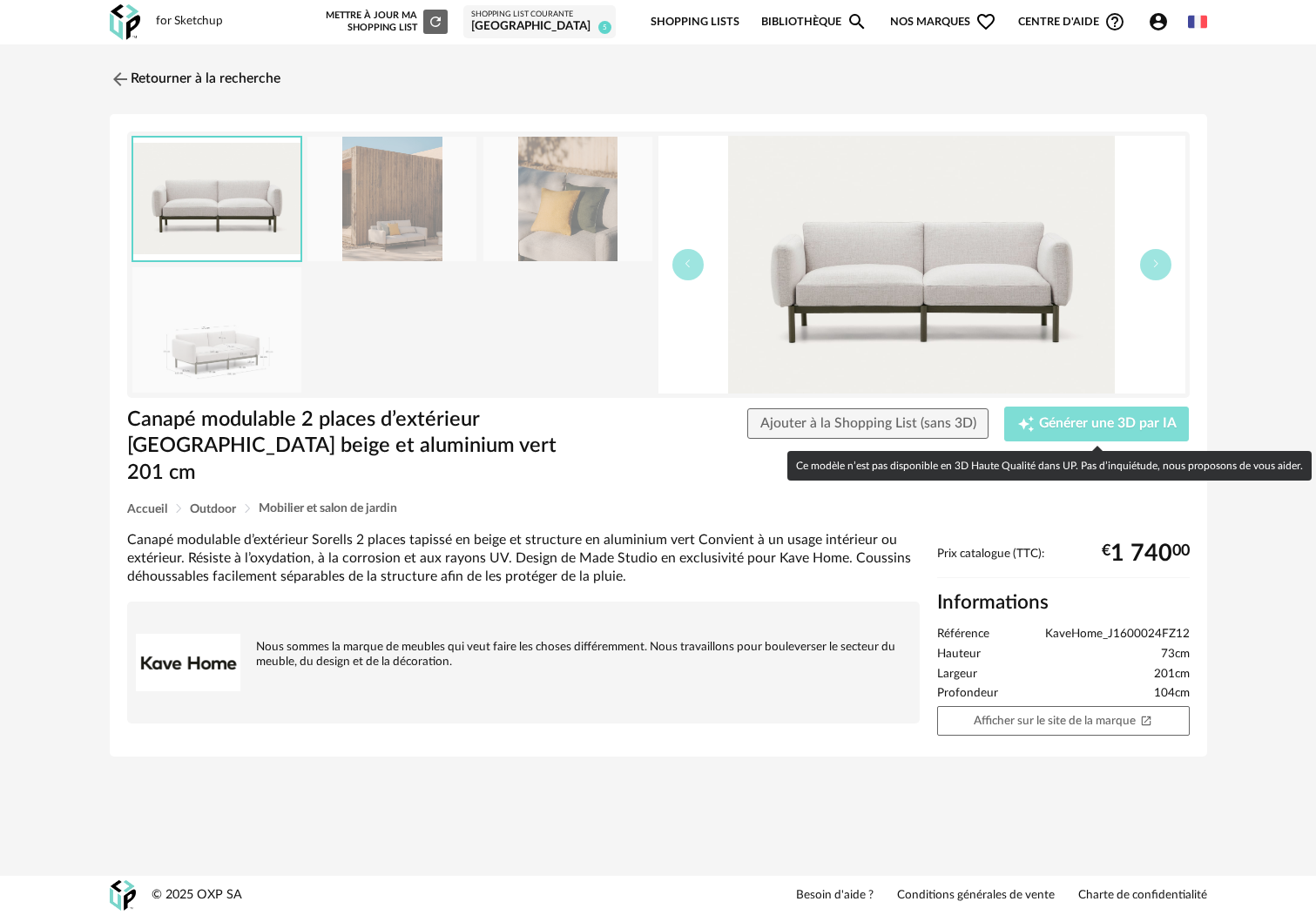
click at [1103, 418] on span "Générer une 3D par IA" at bounding box center [1107, 423] width 137 height 14
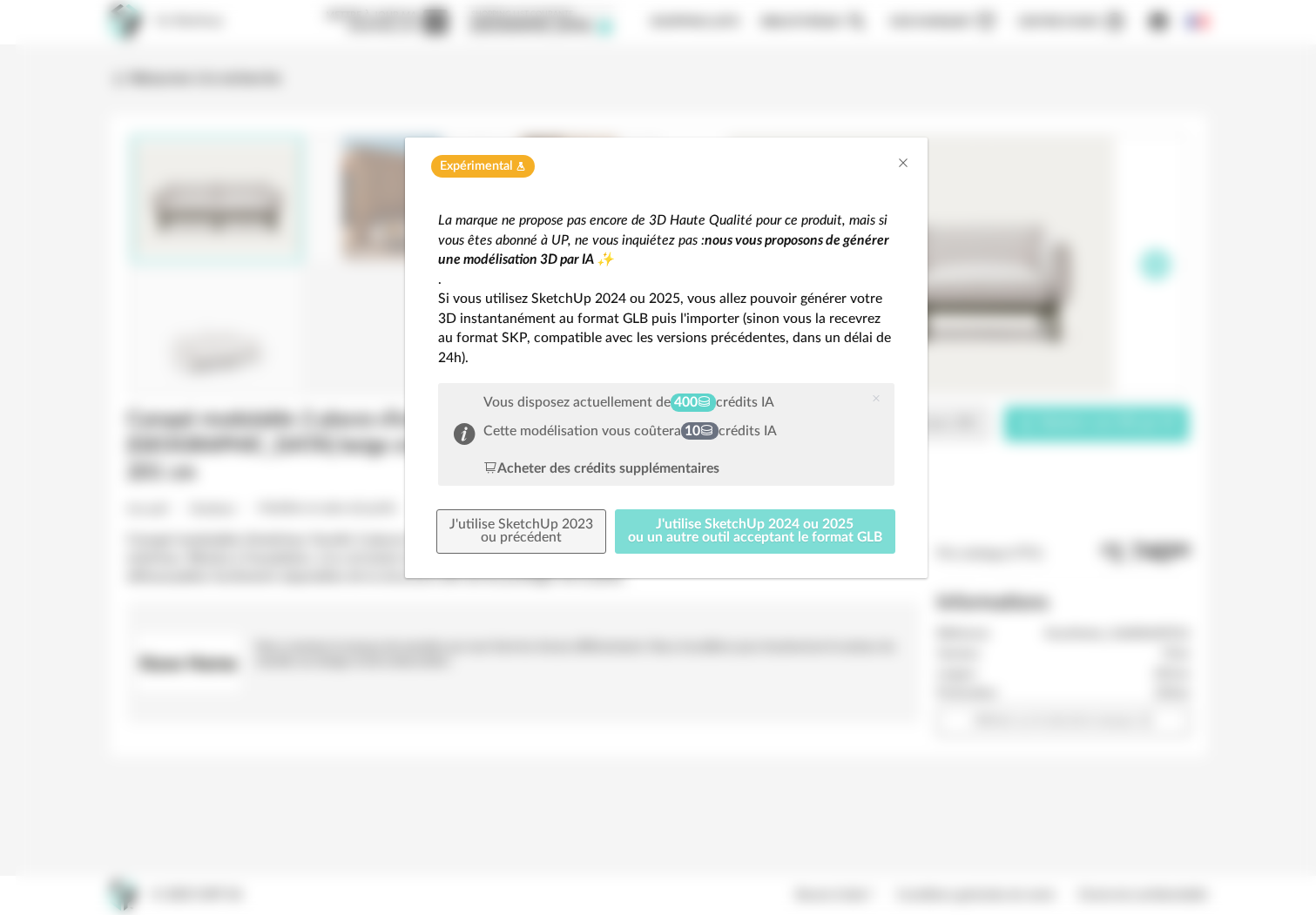
click at [681, 534] on button "J'utilise SketchUp 2024 ou 2025 ou un autre outil acceptant le format GLB" at bounding box center [754, 532] width 281 height 46
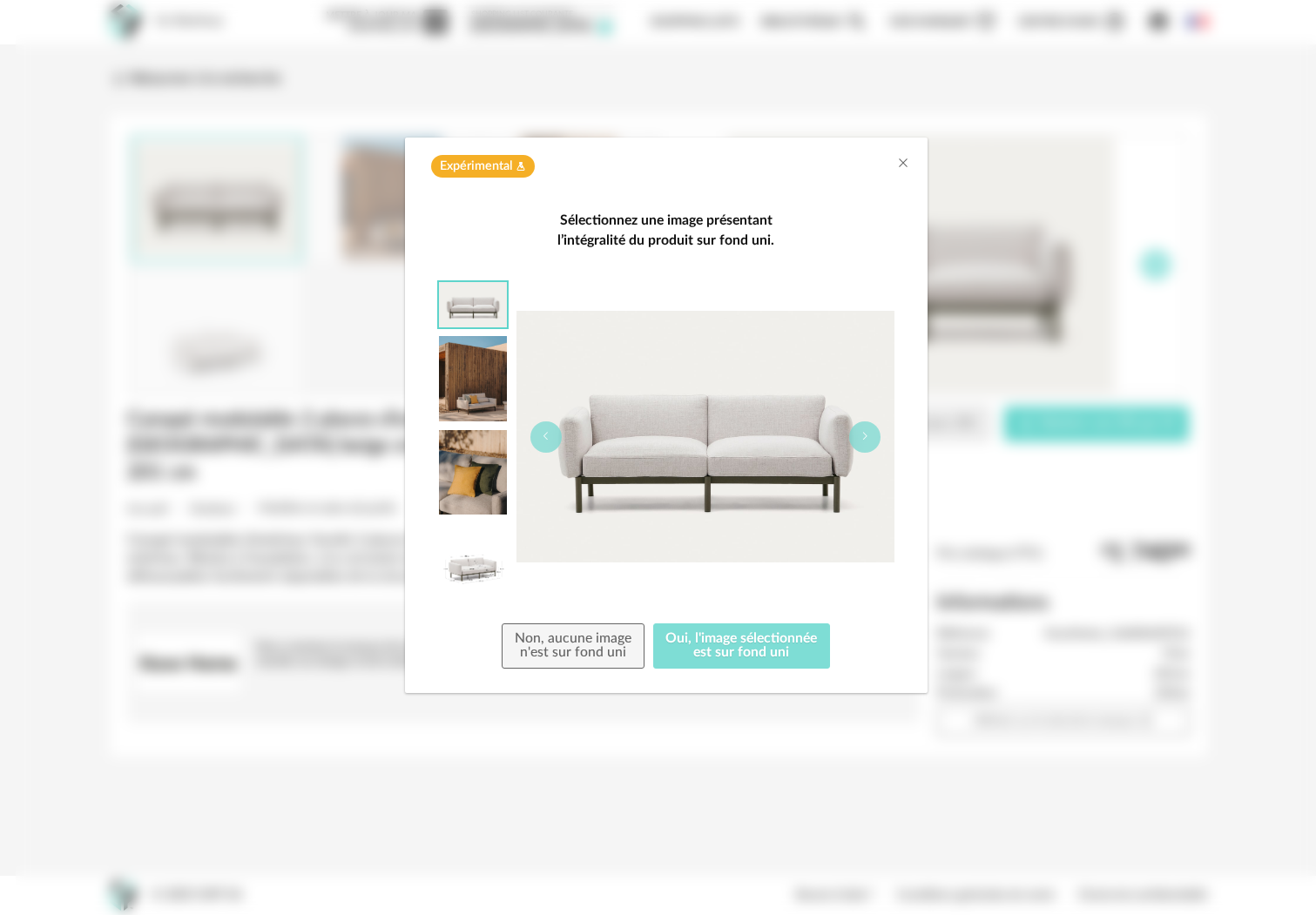
click at [786, 640] on button "Oui, l'image sélectionnée est sur fond uni" at bounding box center [742, 646] width 177 height 46
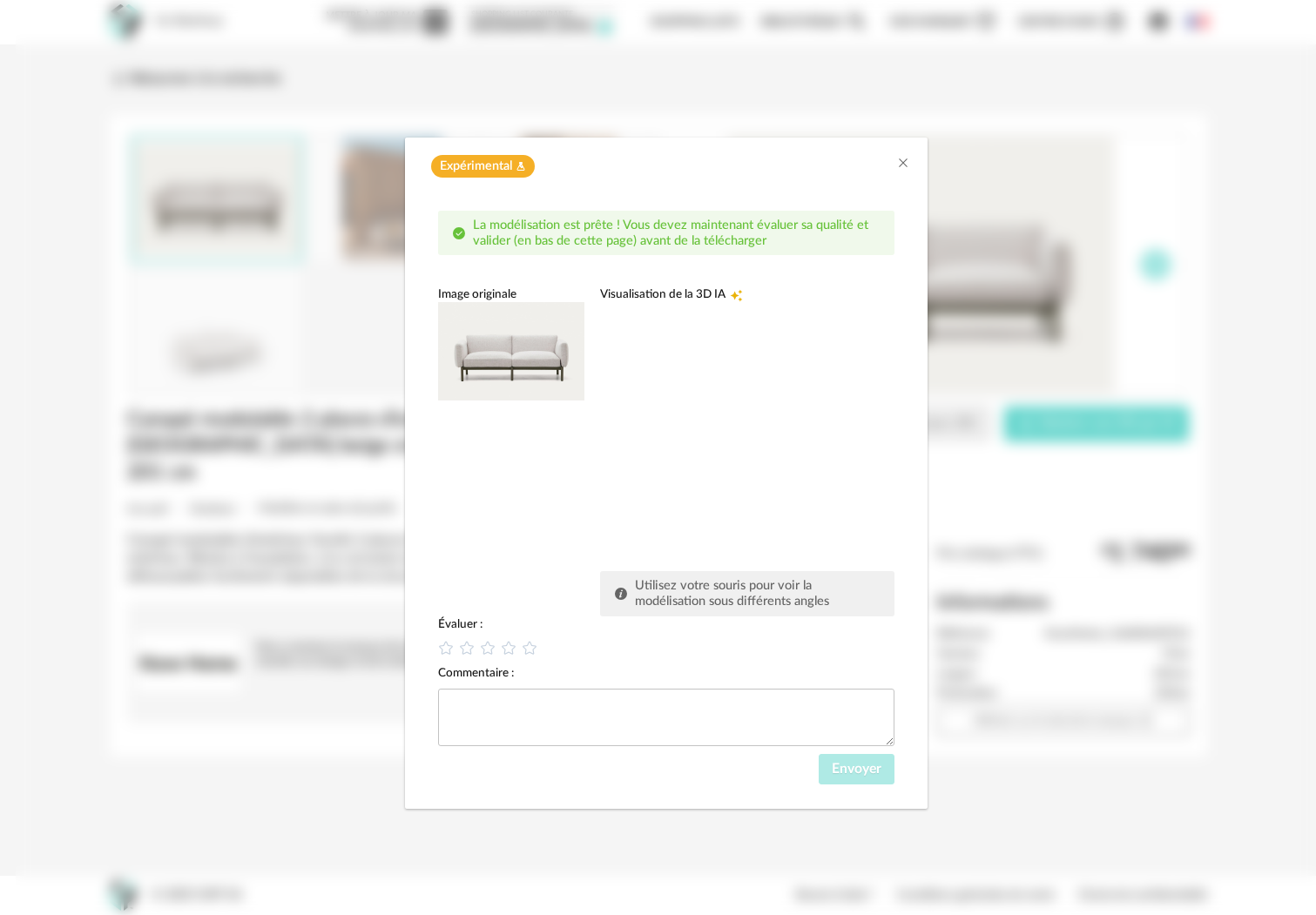
click at [669, 511] on div "dialog" at bounding box center [731, 432] width 262 height 261
drag, startPoint x: 712, startPoint y: 503, endPoint x: 445, endPoint y: 495, distance: 267.1
drag, startPoint x: 607, startPoint y: 418, endPoint x: 674, endPoint y: 433, distance: 68.7
click at [674, 433] on div "dialog" at bounding box center [731, 432] width 262 height 261
click at [767, 588] on span "Utilisez votre souris pour voir la modélisation sous différents angles" at bounding box center [732, 592] width 194 height 28
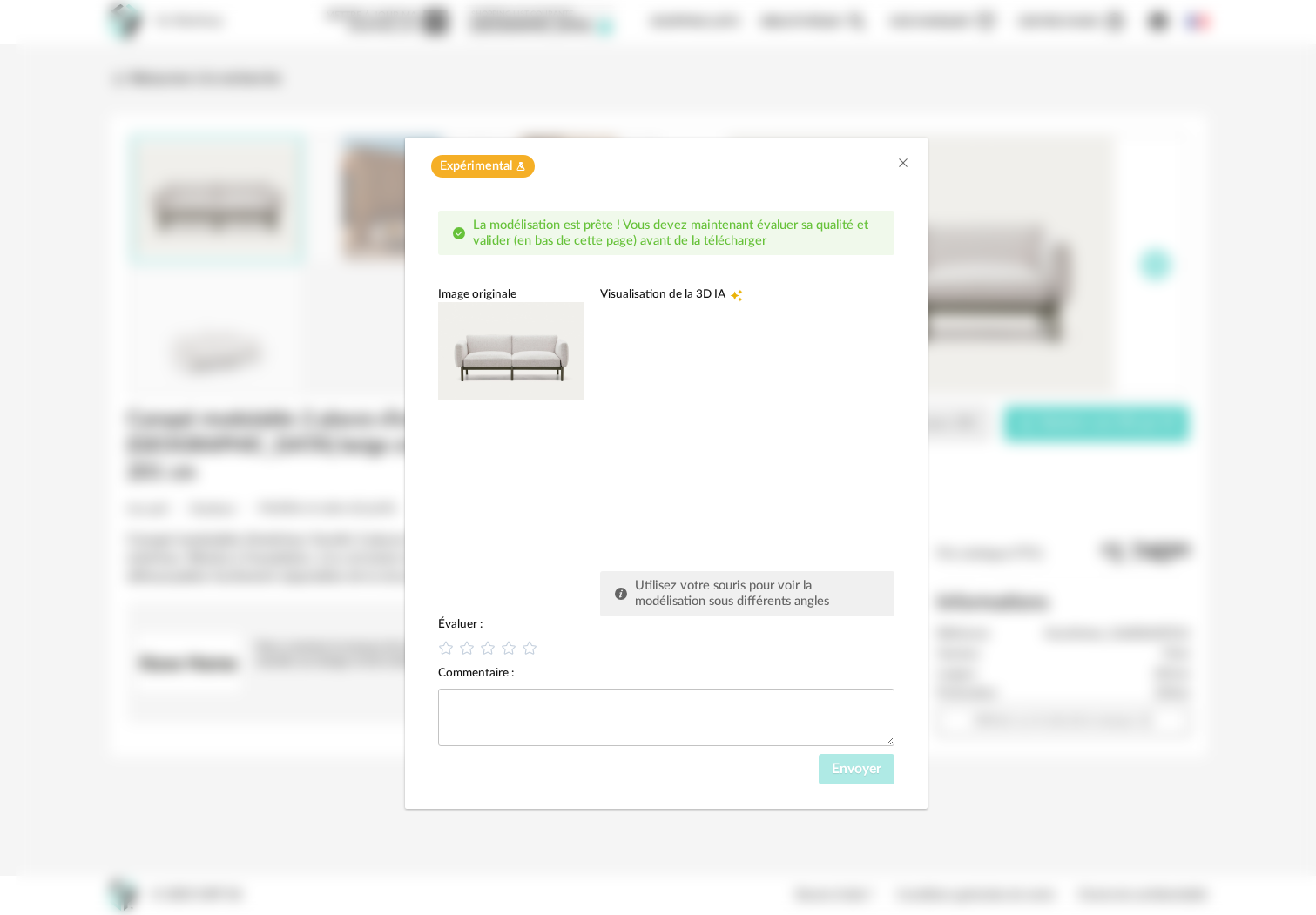
click at [650, 598] on span "Utilisez votre souris pour voir la modélisation sous différents angles" at bounding box center [732, 592] width 194 height 28
drag, startPoint x: 676, startPoint y: 313, endPoint x: 690, endPoint y: 431, distance: 118.8
click at [690, 435] on div "dialog" at bounding box center [731, 432] width 262 height 261
drag, startPoint x: 725, startPoint y: 309, endPoint x: 670, endPoint y: 448, distance: 149.5
click at [732, 438] on div "dialog" at bounding box center [731, 432] width 262 height 261
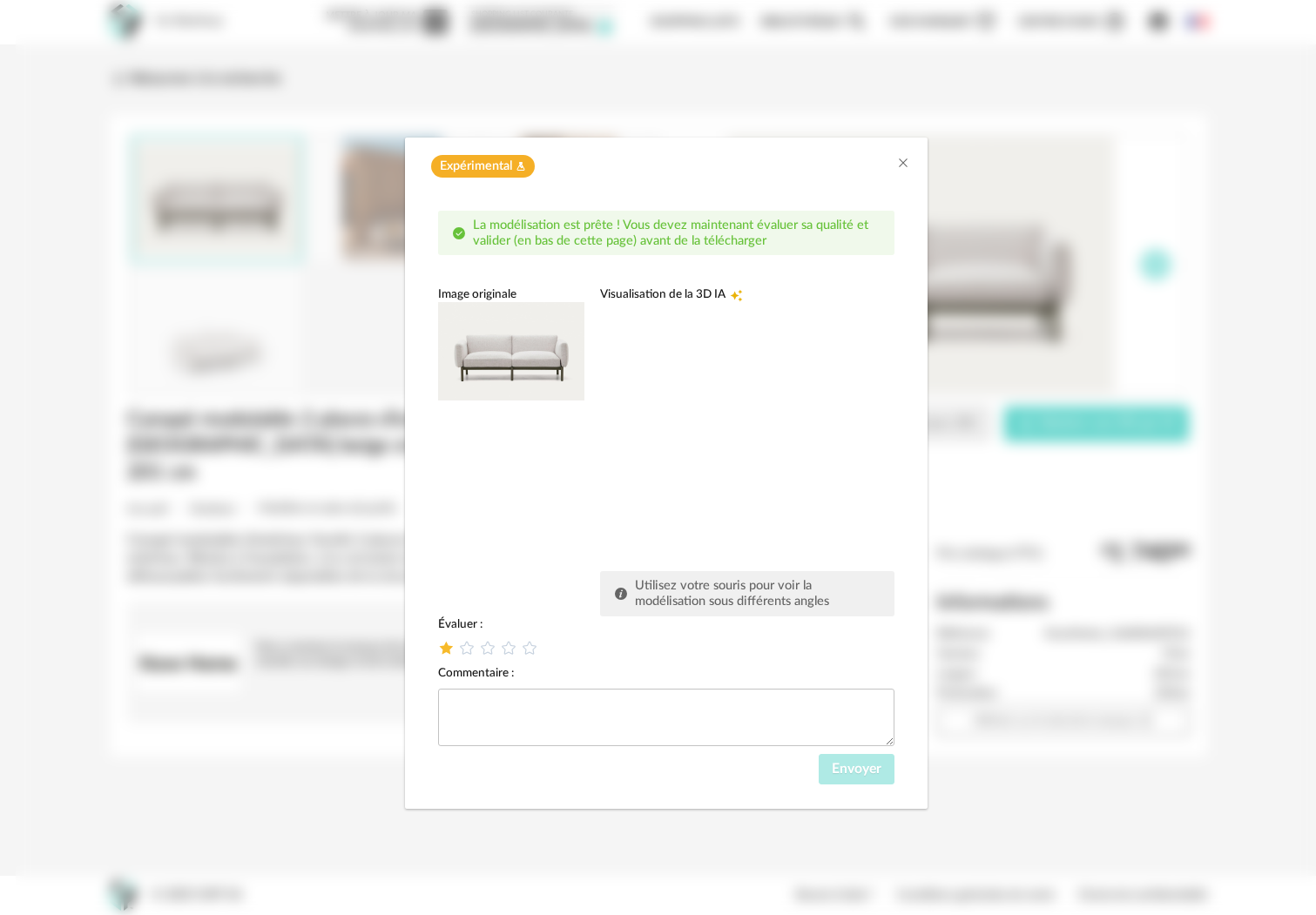
click at [446, 648] on icon "dialog" at bounding box center [445, 647] width 18 height 18
click at [453, 699] on textarea "dialog" at bounding box center [666, 717] width 456 height 58
type textarea "*"
type textarea "**********"
click at [828, 775] on button "Envoyer" at bounding box center [856, 769] width 76 height 31
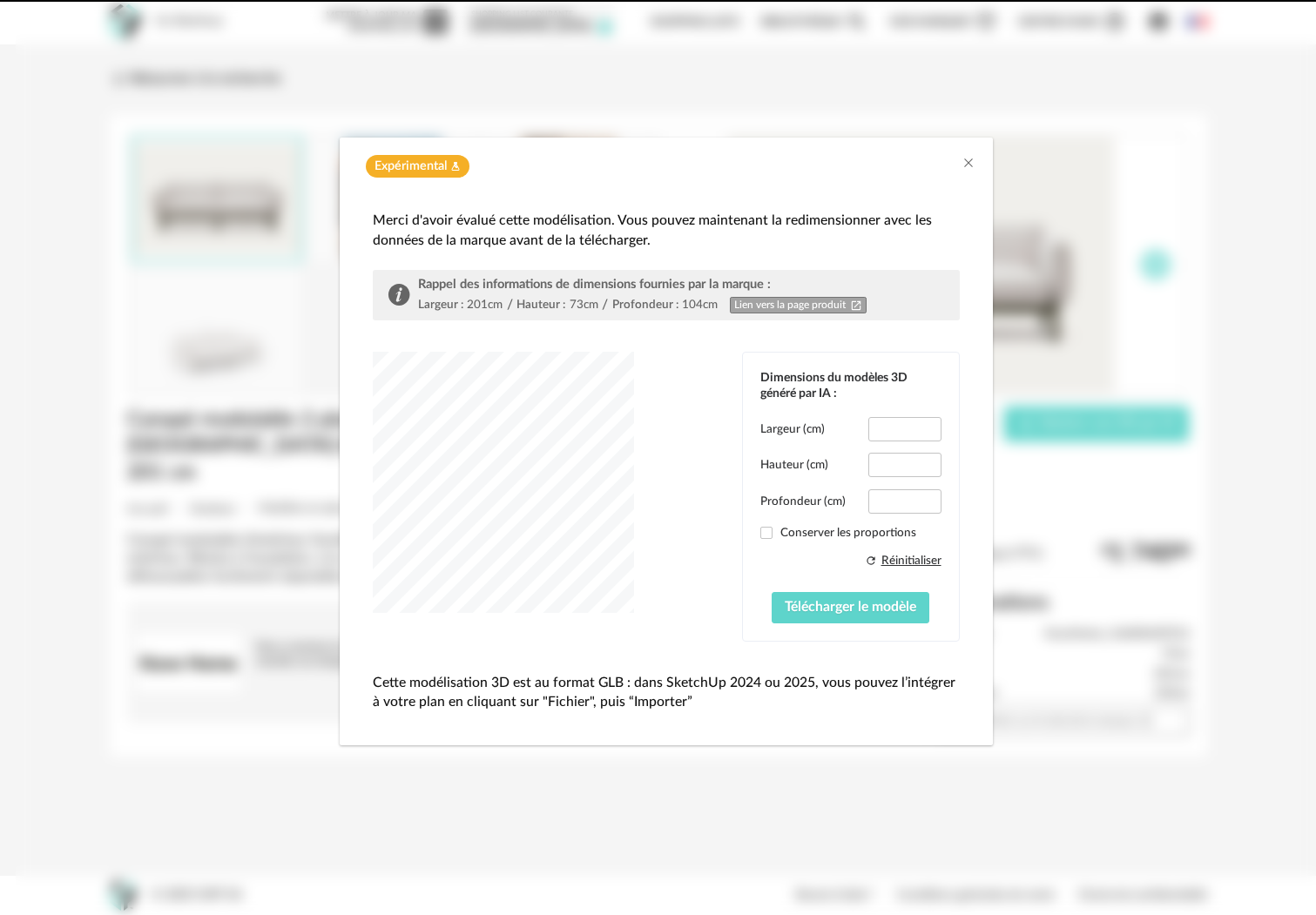
type input "*****"
type input "****"
type input "*****"
click at [515, 528] on div "dialog" at bounding box center [503, 483] width 262 height 261
click at [971, 159] on icon "Close" at bounding box center [968, 162] width 14 height 14
